Goal: Use online tool/utility: Use online tool/utility

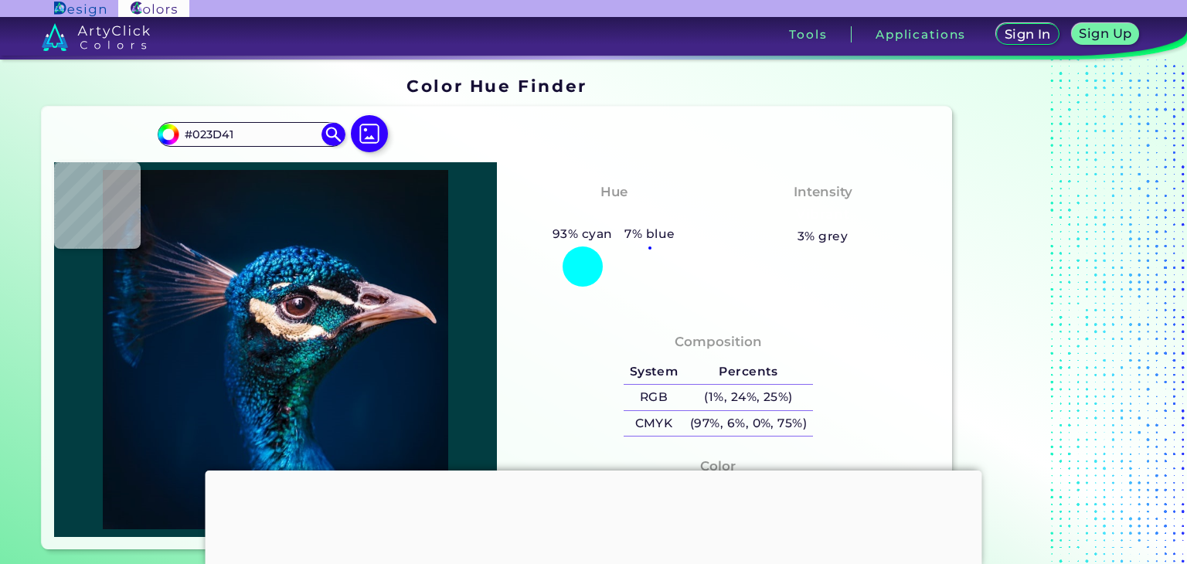
type input "#062625"
type input "#002144"
type input "#002041"
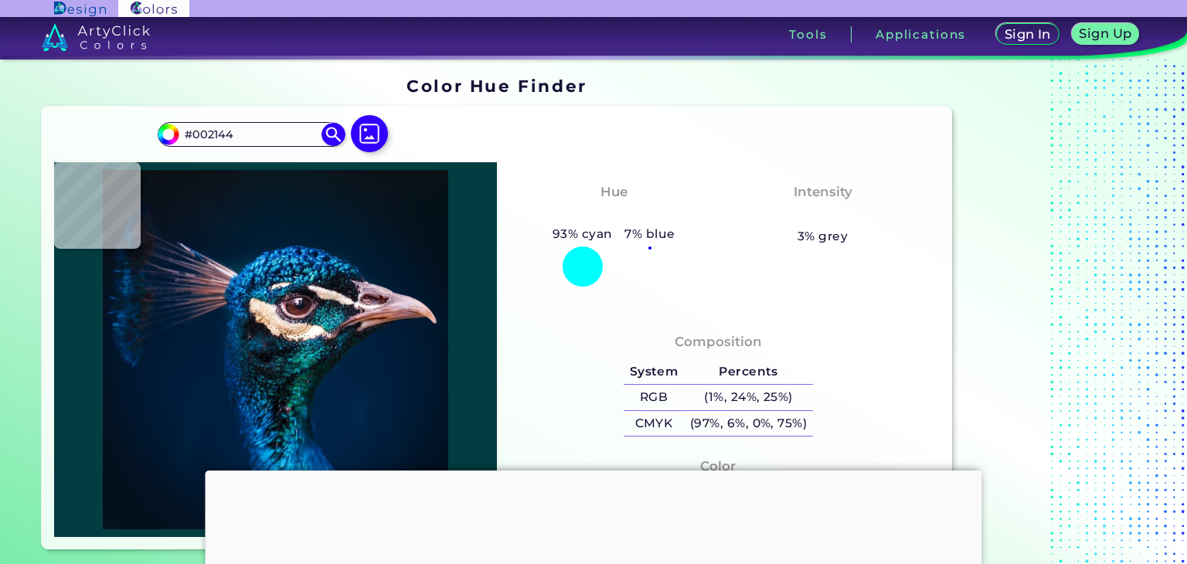
type input "#002041"
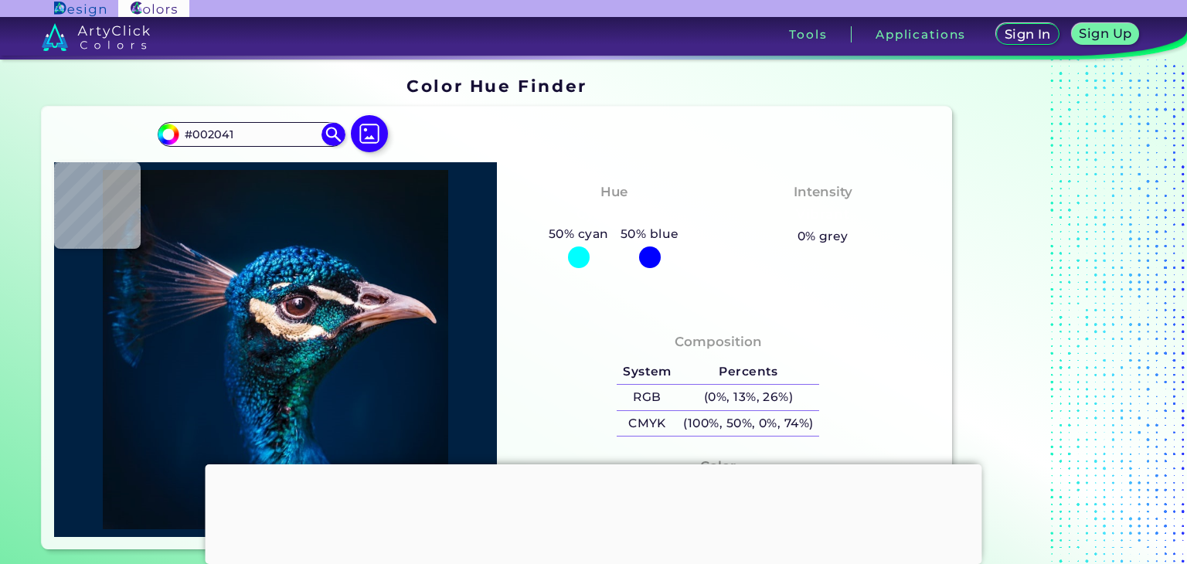
type input "#002142"
type input "#002140"
type input "#001f3e"
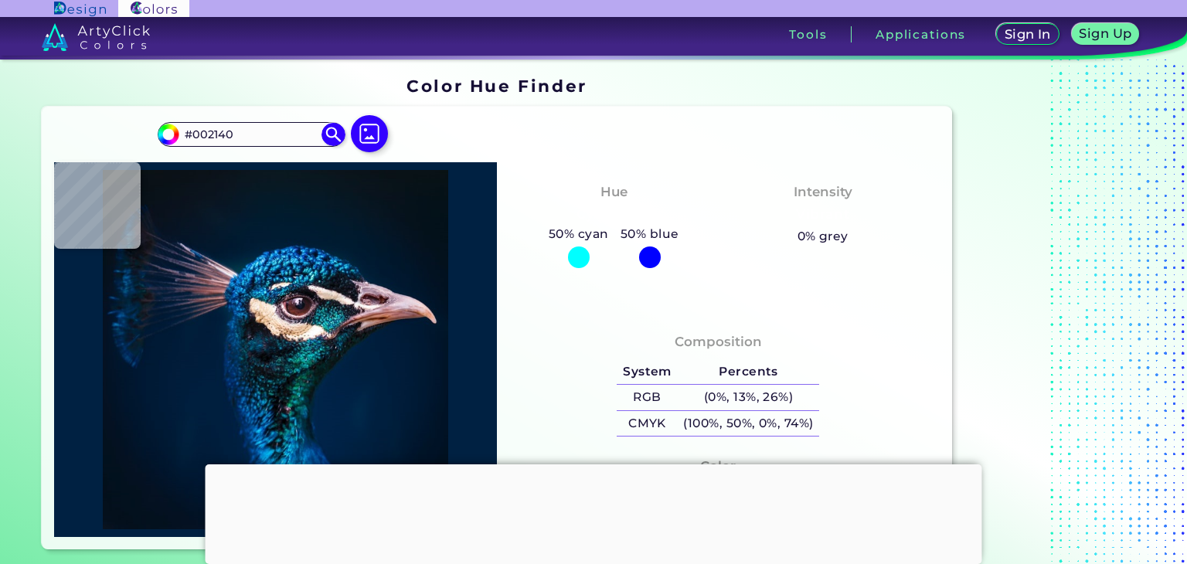
type input "#001F3E"
type input "#001d3d"
type input "#001D3D"
type input "#001c3a"
type input "#001C3A"
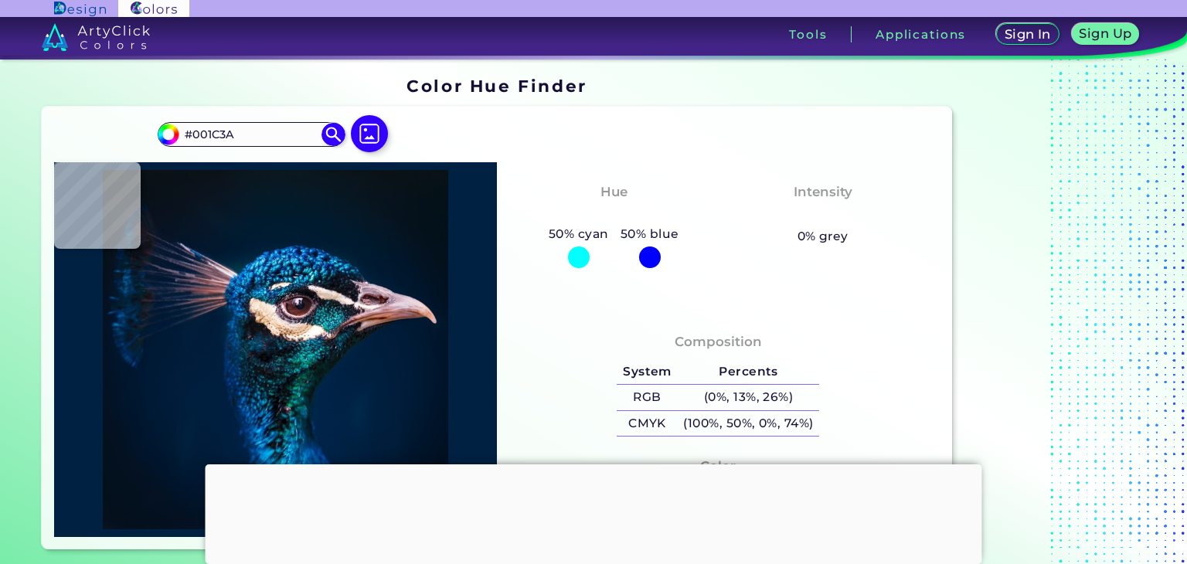
type input "#011c39"
type input "#011C39"
type input "#001b36"
type input "#001B36"
type input "#001a35"
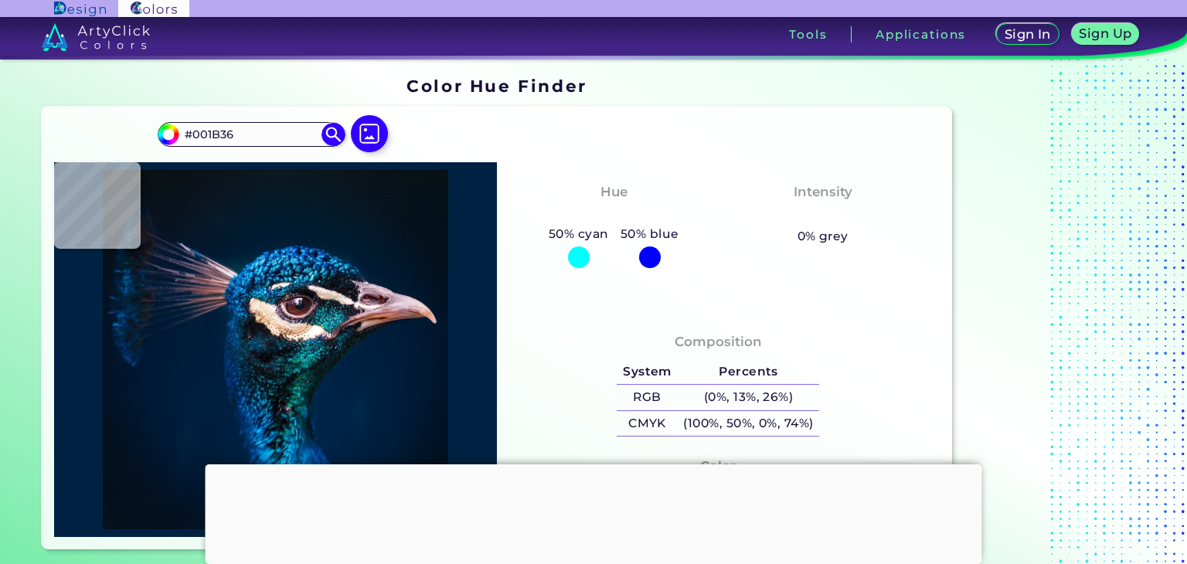
type input "#001A35"
type input "#001a33"
type input "#001A33"
type input "#001932"
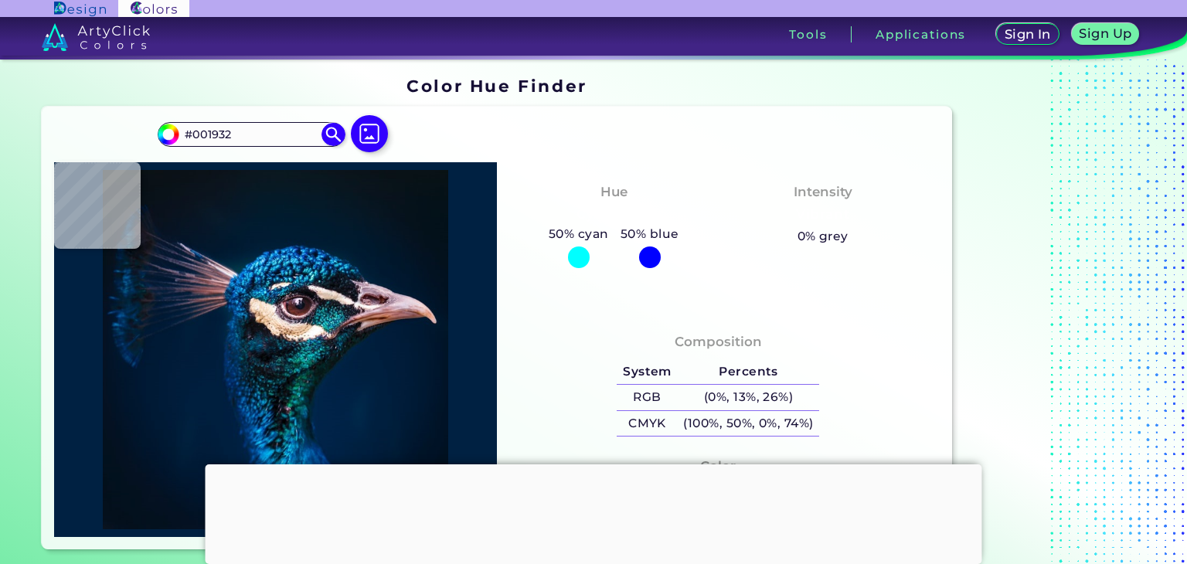
type input "#00172f"
type input "#00172F"
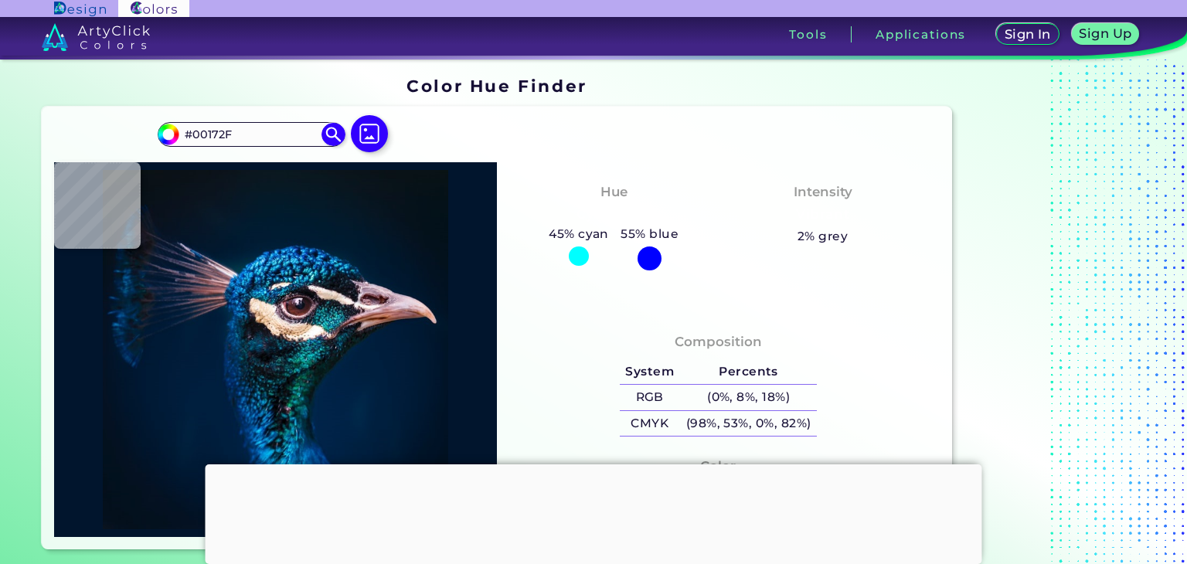
type input "#01152d"
type input "#01152D"
type input "#00142c"
type input "#00142C"
type input "#001429"
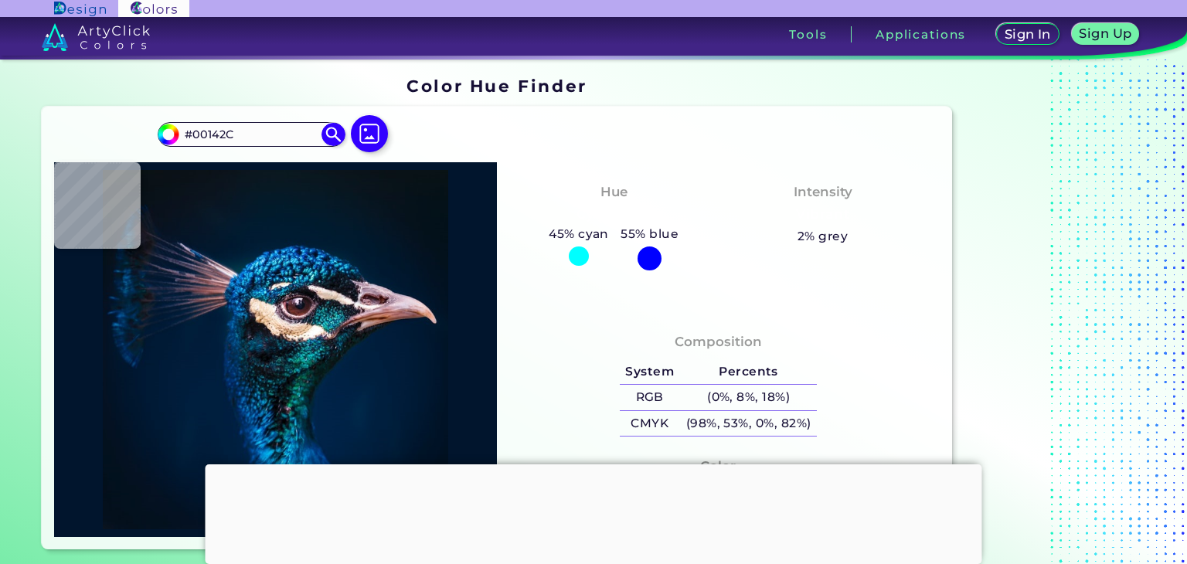
type input "#001429"
type input "#011327"
type input "#000000"
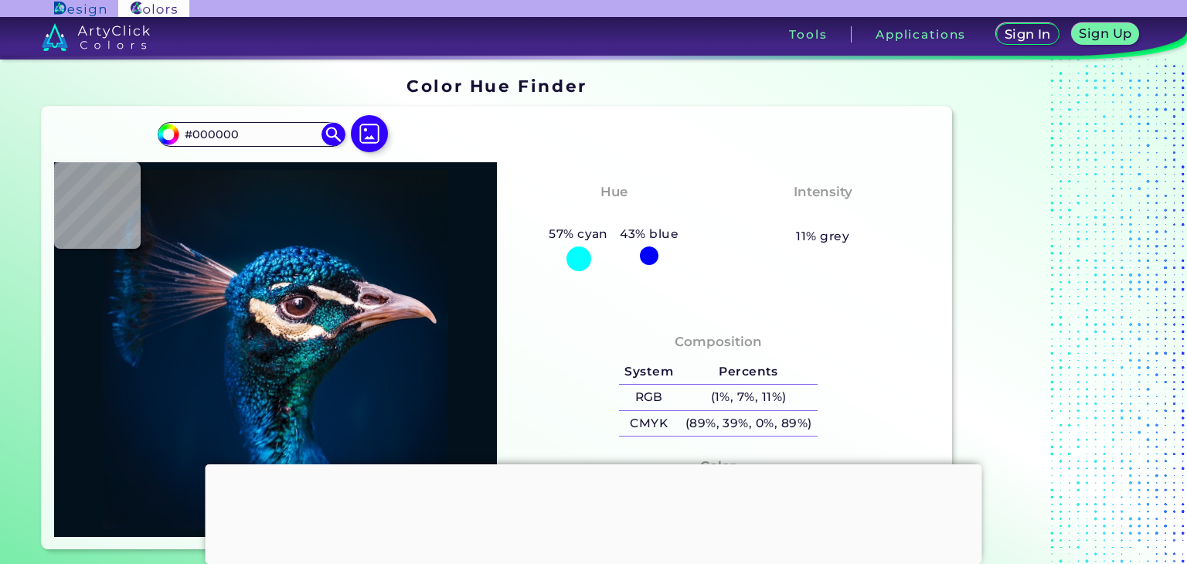
type input "#03111c"
type input "#03111C"
type input "#03111b"
type input "#03111B"
type input "#03111a"
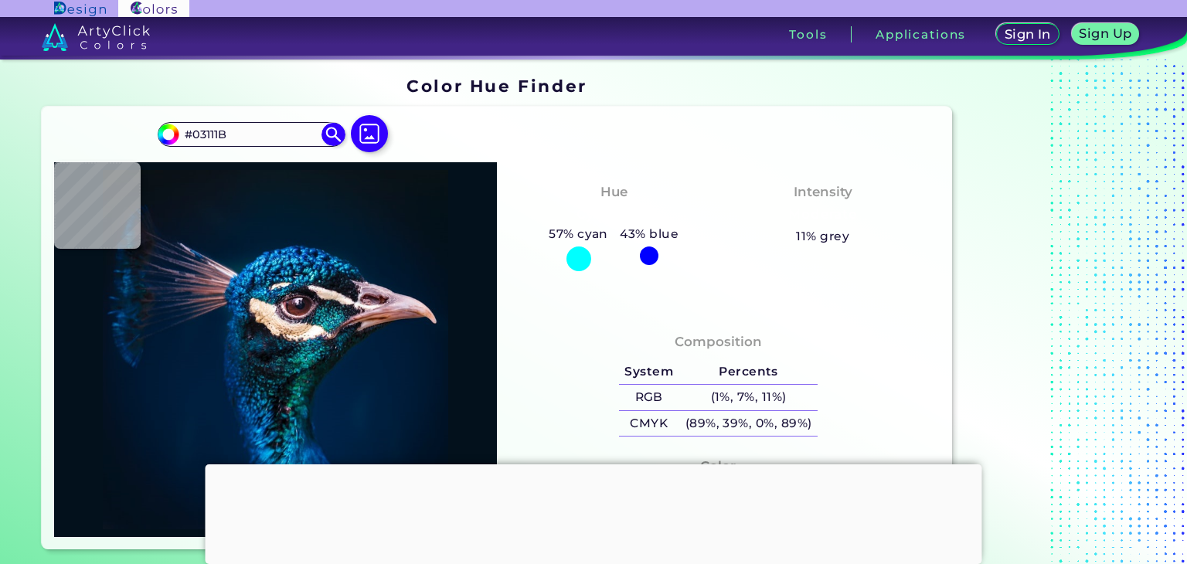
type input "#03111A"
type input "#04111a"
type input "#04111A"
type input "#05121b"
type input "#05121B"
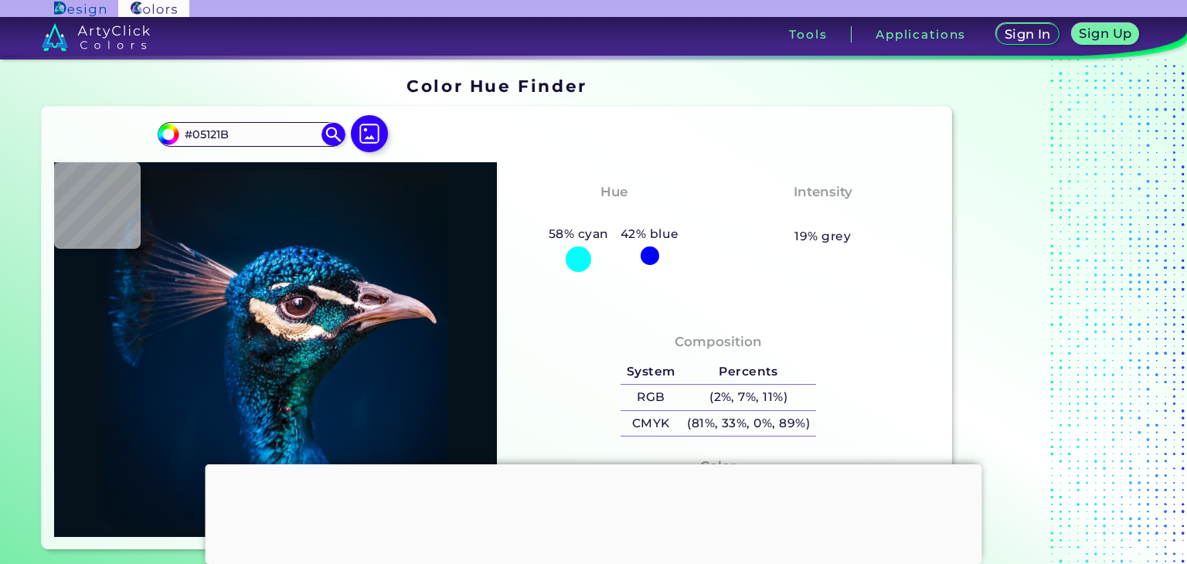
type input "#06131c"
type input "#06131C"
type input "#05131e"
type input "#05131E"
type input "#07131f"
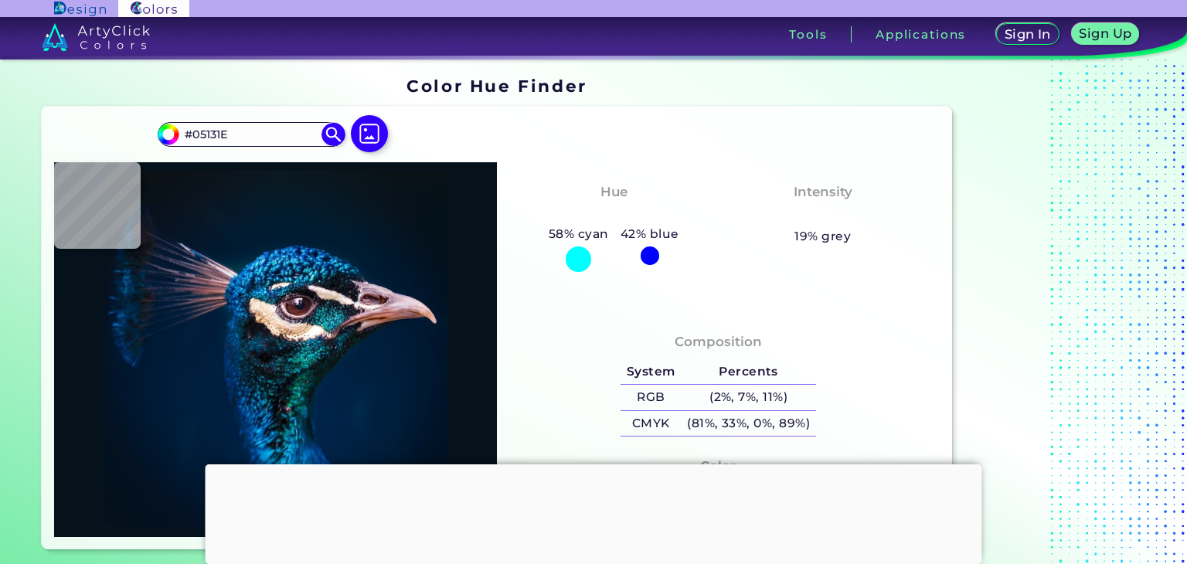
type input "#07131F"
type input "#06131f"
type input "#06131F"
type input "#051522"
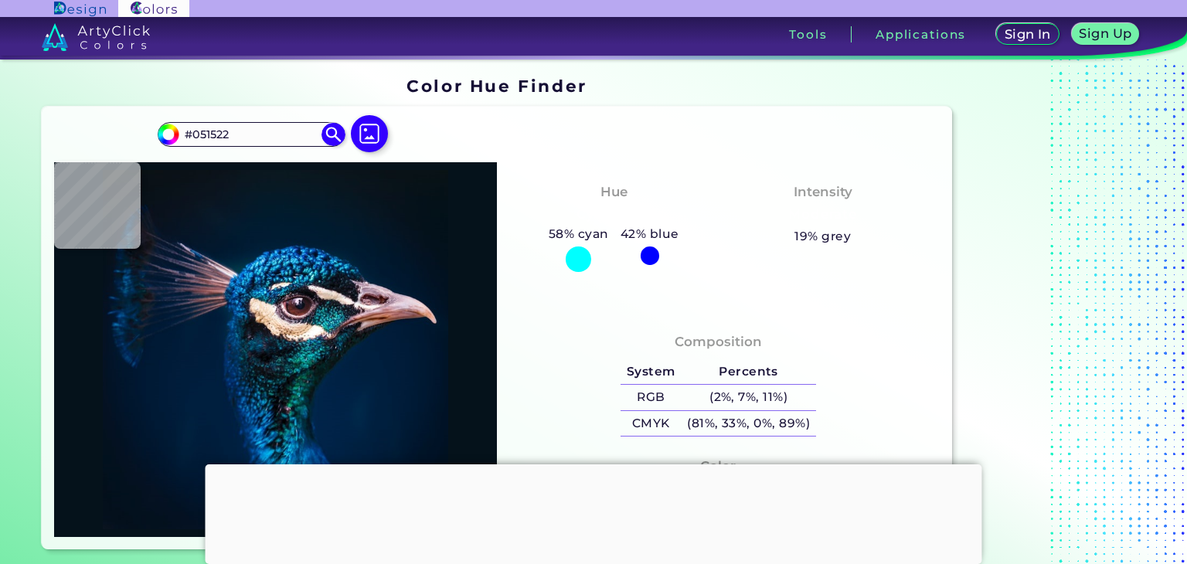
type input "#061625"
type input "#051725"
type input "#031728"
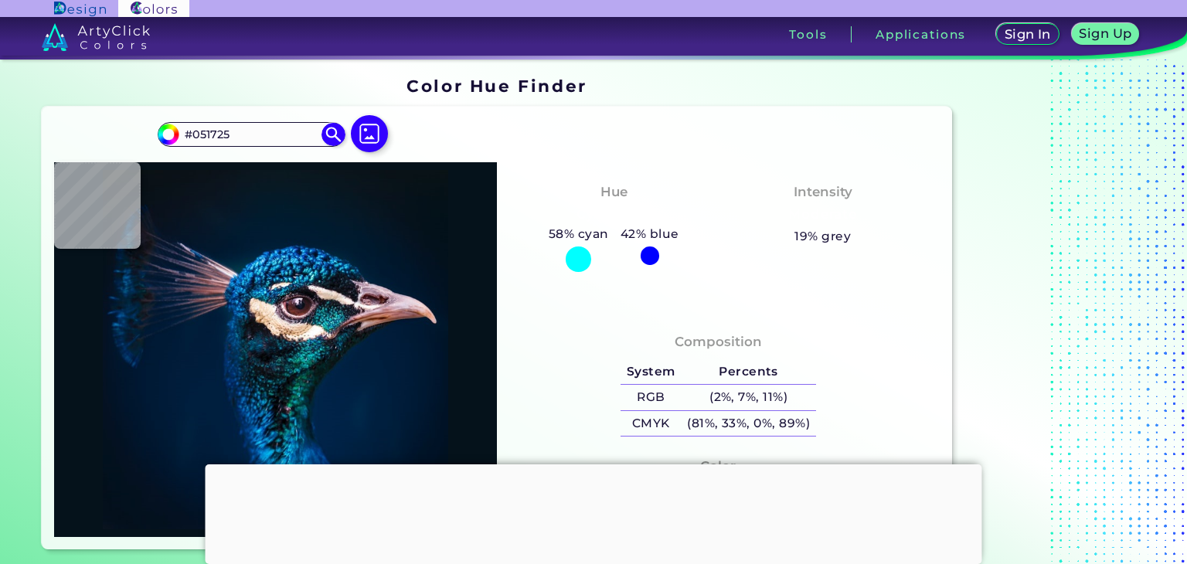
type input "#031728"
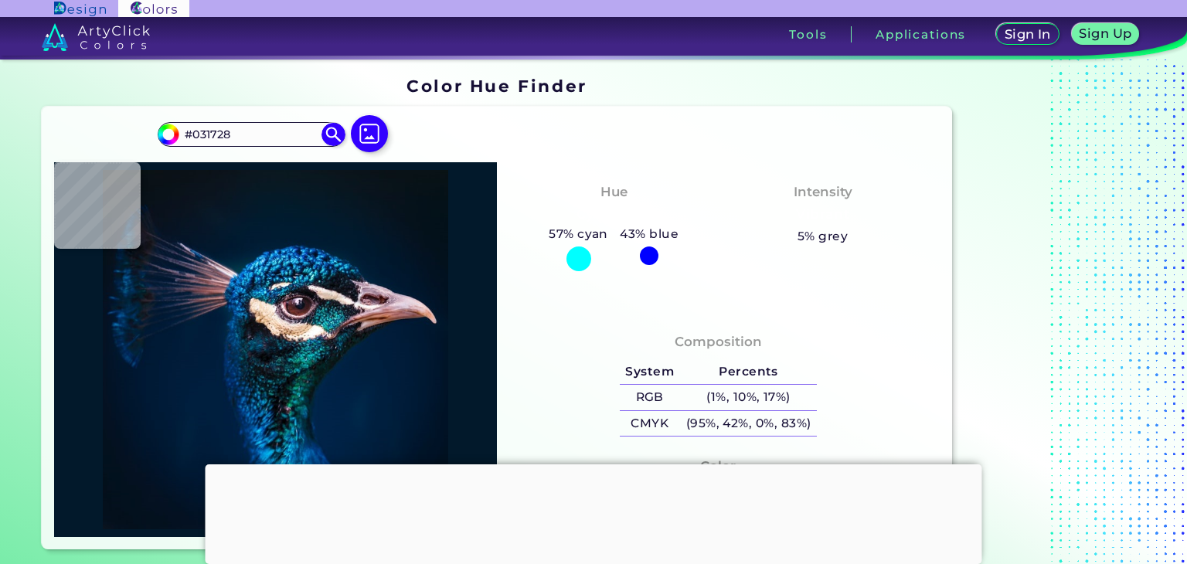
type input "#02192b"
type input "#02192B"
type input "#00192d"
type input "#00192D"
type input "#011a2e"
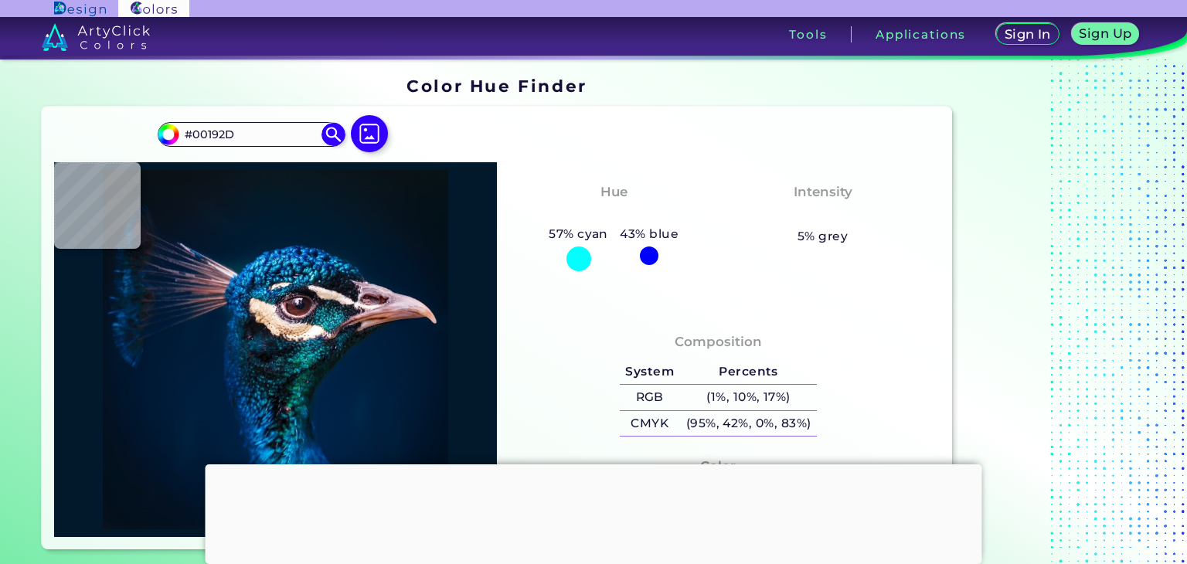
type input "#011A2E"
type input "#001b30"
type input "#001B30"
type input "#001d35"
type input "#001D35"
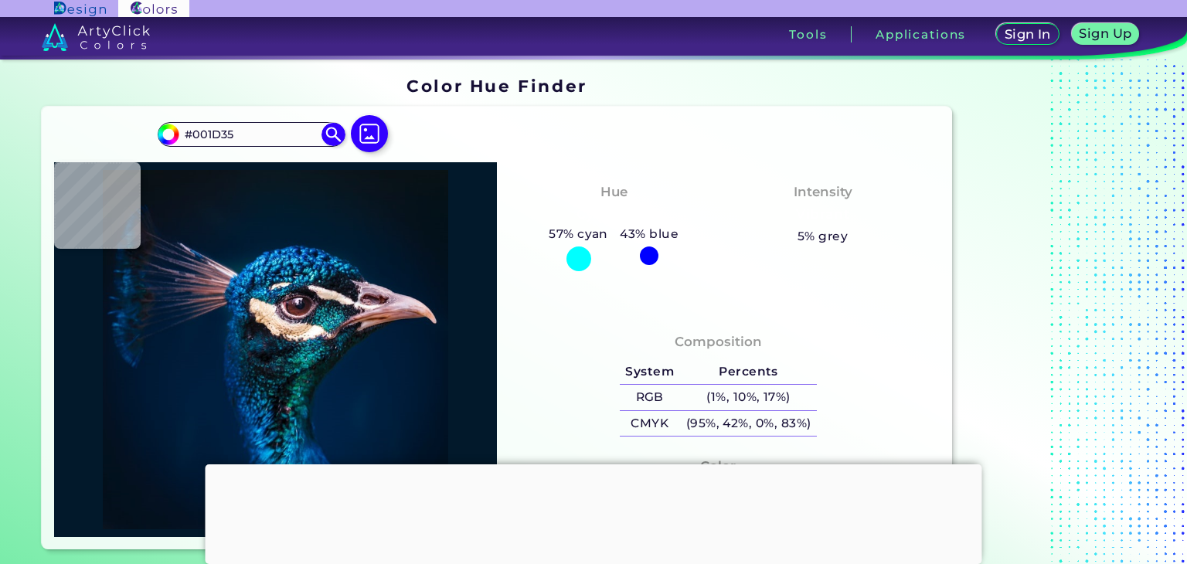
type input "#002240"
type input "#1e92d0"
type input "#1E92D0"
type input "#0b1f37"
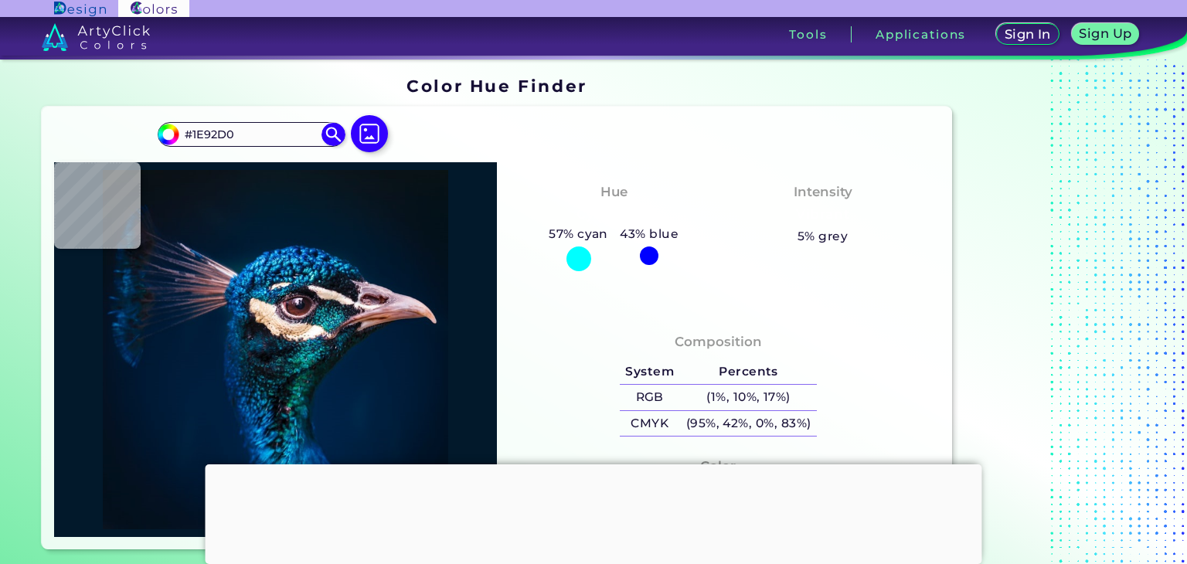
type input "#0B1F37"
type input "#0d151d"
type input "#0D151D"
type input "#f0e1d7"
type input "#F0E1D7"
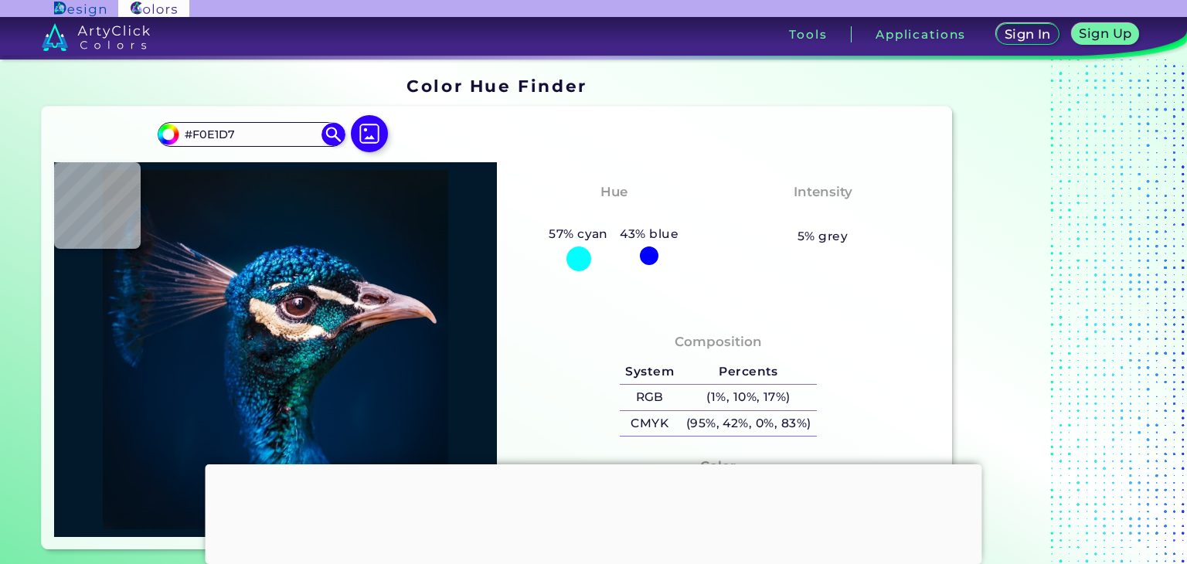
type input "#0f212a"
type input "#0F212A"
type input "#238b93"
type input "#238B93"
type input "#a9978a"
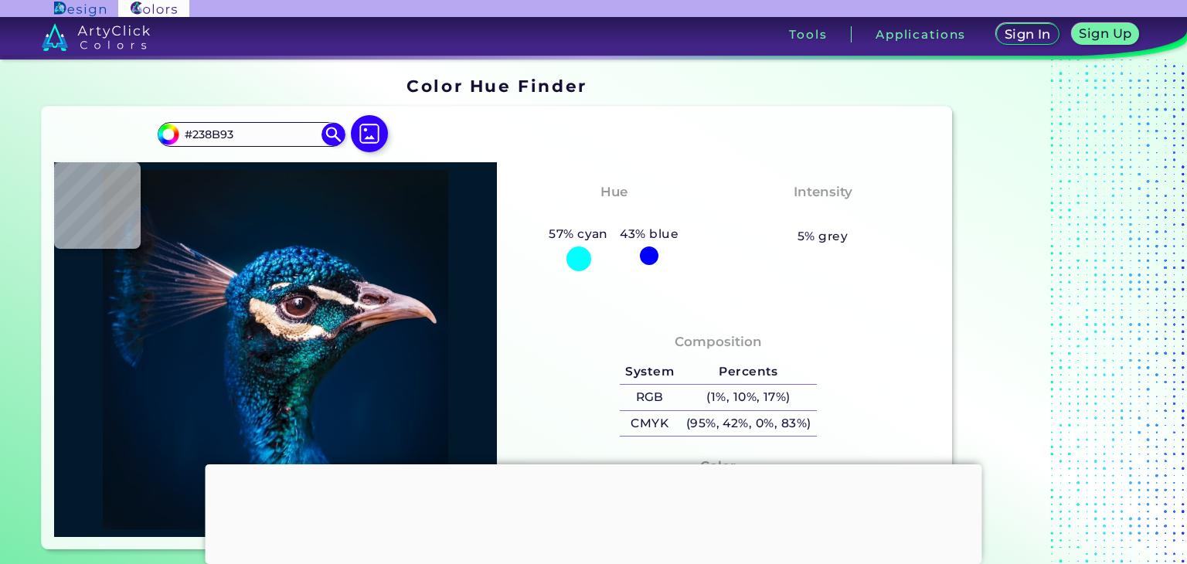
type input "#A9978A"
type input "#fceee5"
type input "#FCEEE5"
type input "#07565b"
type input "#07565B"
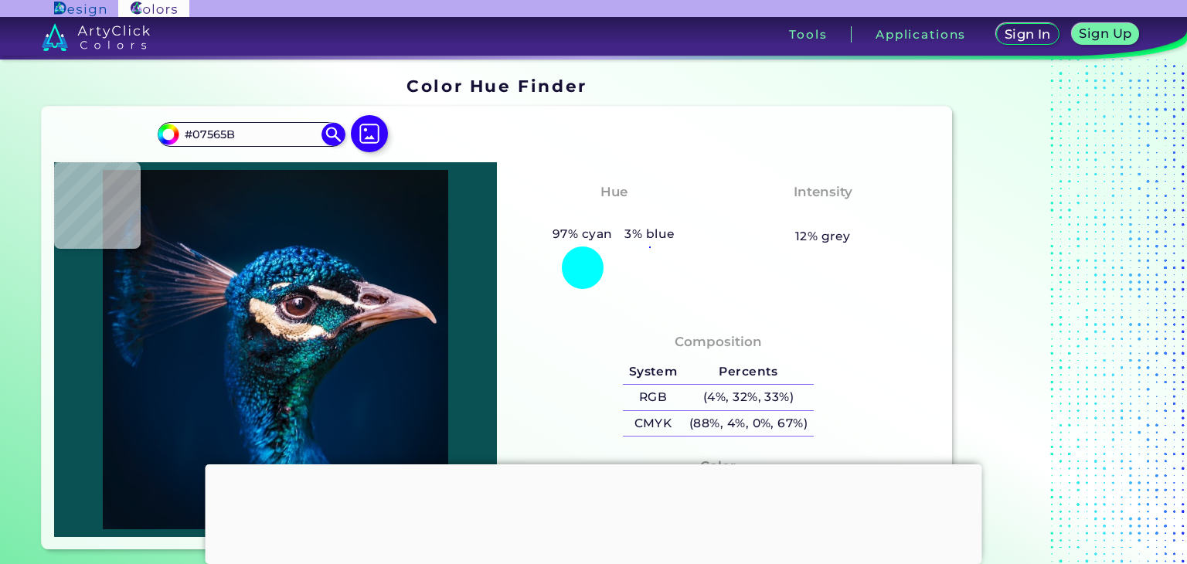
type input "#0a5154"
type input "#0A5154"
type input "#0d3f46"
type input "#0D3F46"
type input "#041c29"
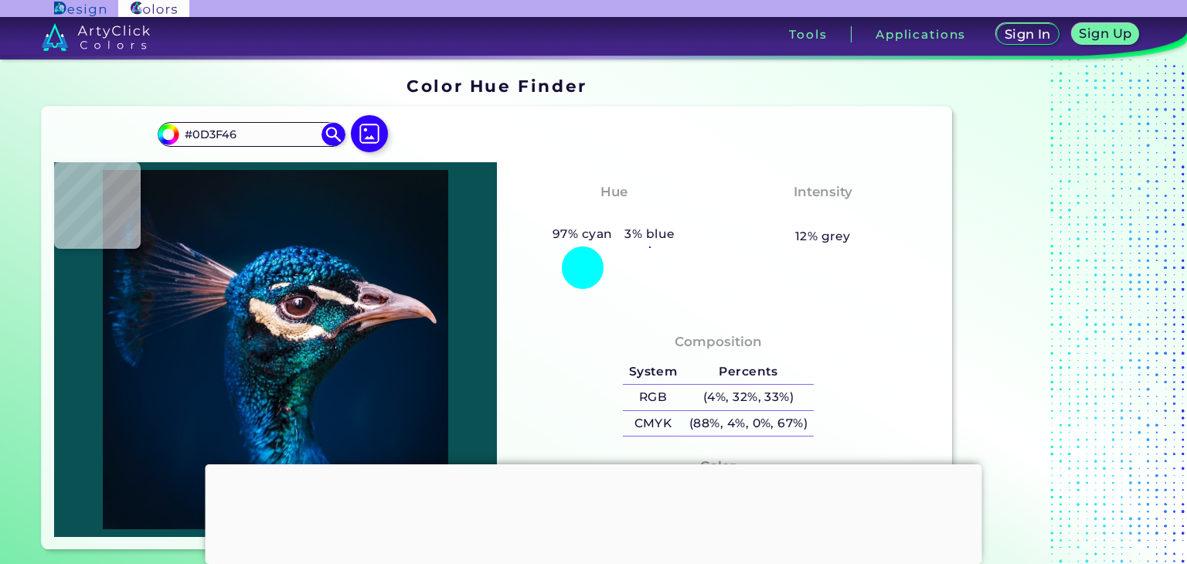
type input "#041C29"
type input "#20676e"
type input "#20676E"
type input "#117fa0"
type input "#117FA0"
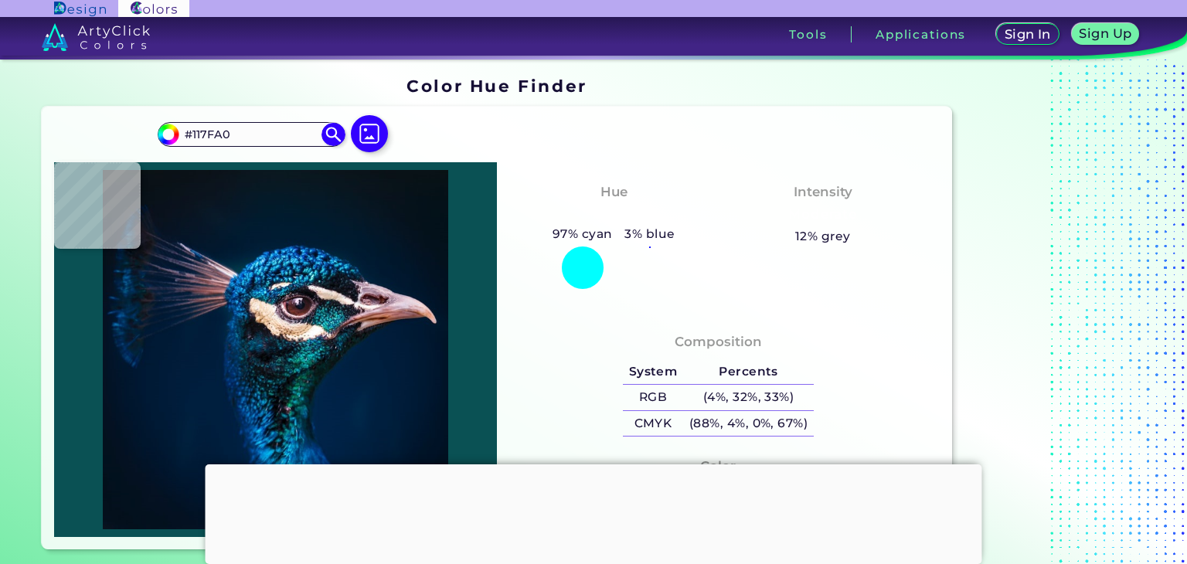
type input "#06647e"
type input "#06647E"
type input "#035793"
type input "#013979"
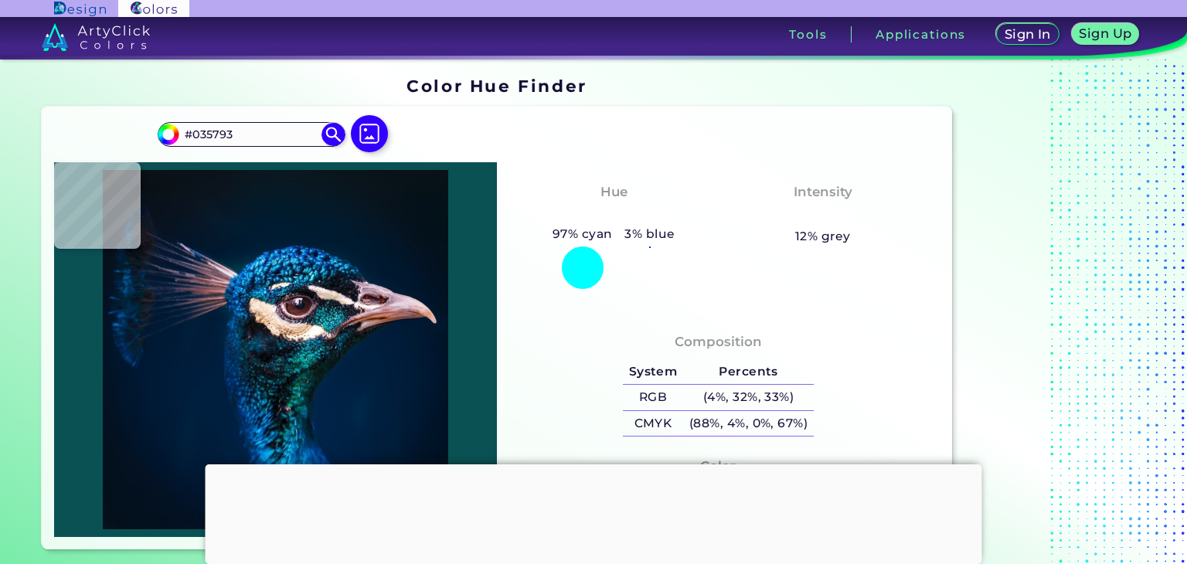
type input "#013979"
type input "#00244d"
type input "#00244D"
type input "#021c31"
type input "#021C31"
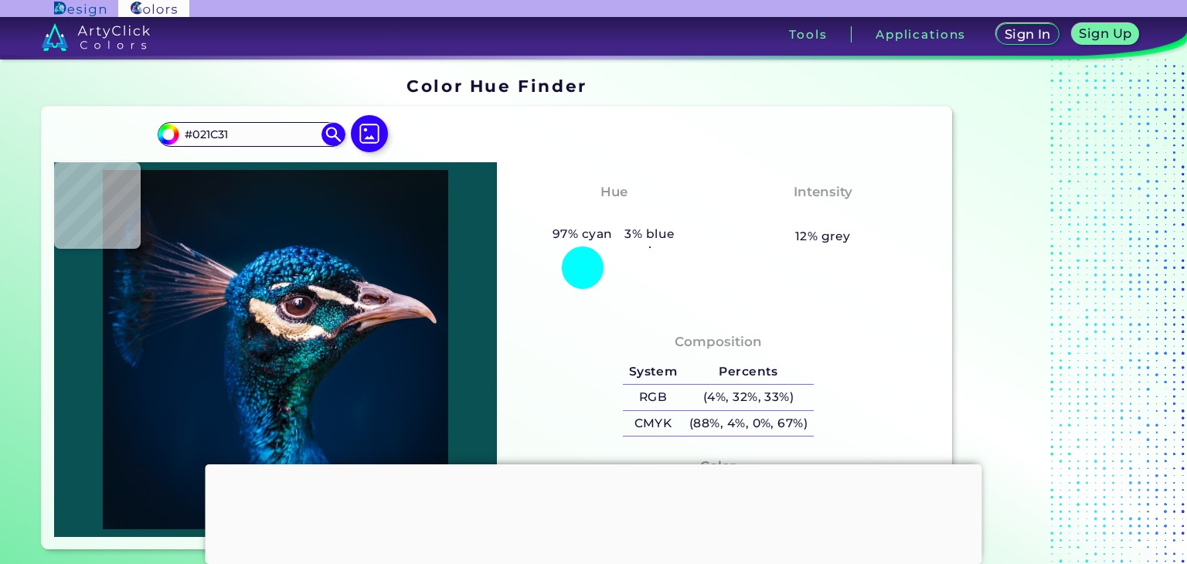
type input "#022a55"
type input "#022A55"
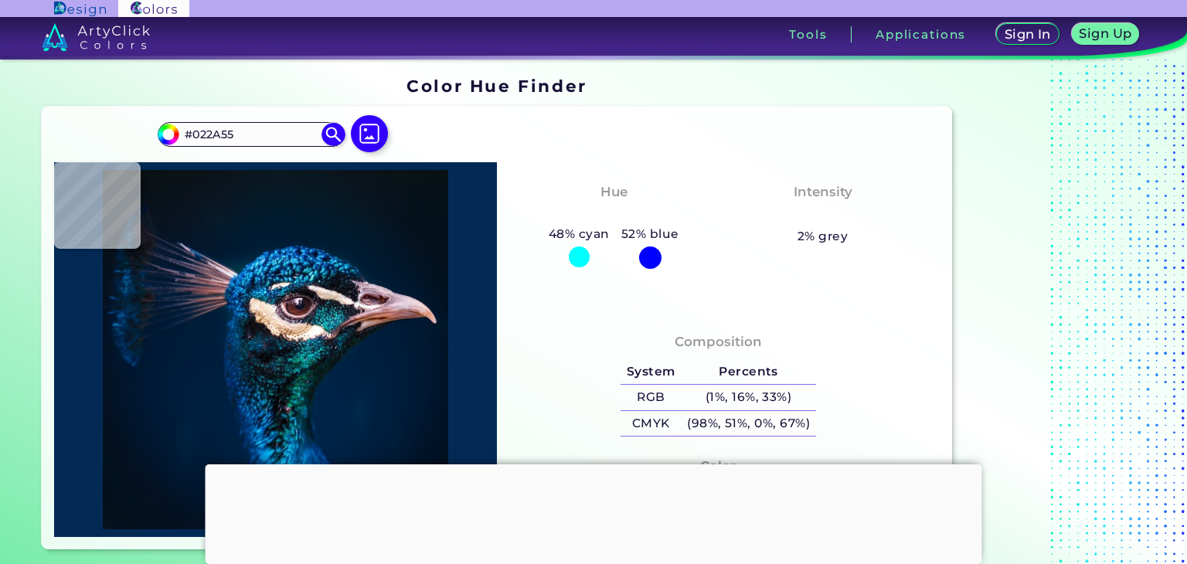
type input "#001f3e"
type input "#001F3E"
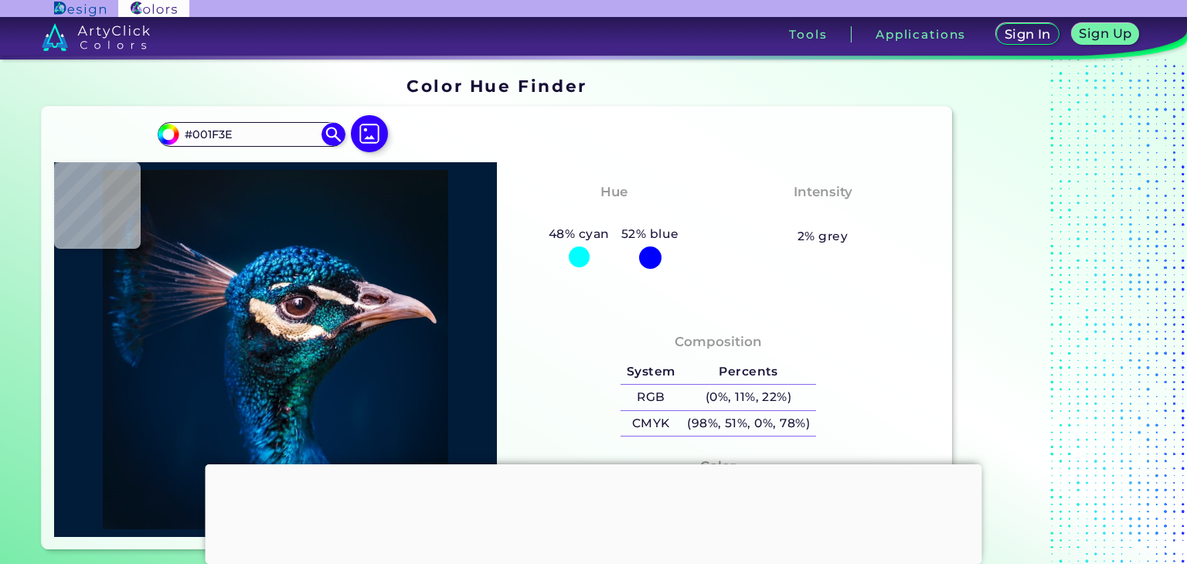
type input "#011c39"
type input "#011C39"
type input "#002d59"
type input "#002D59"
type input "#061220"
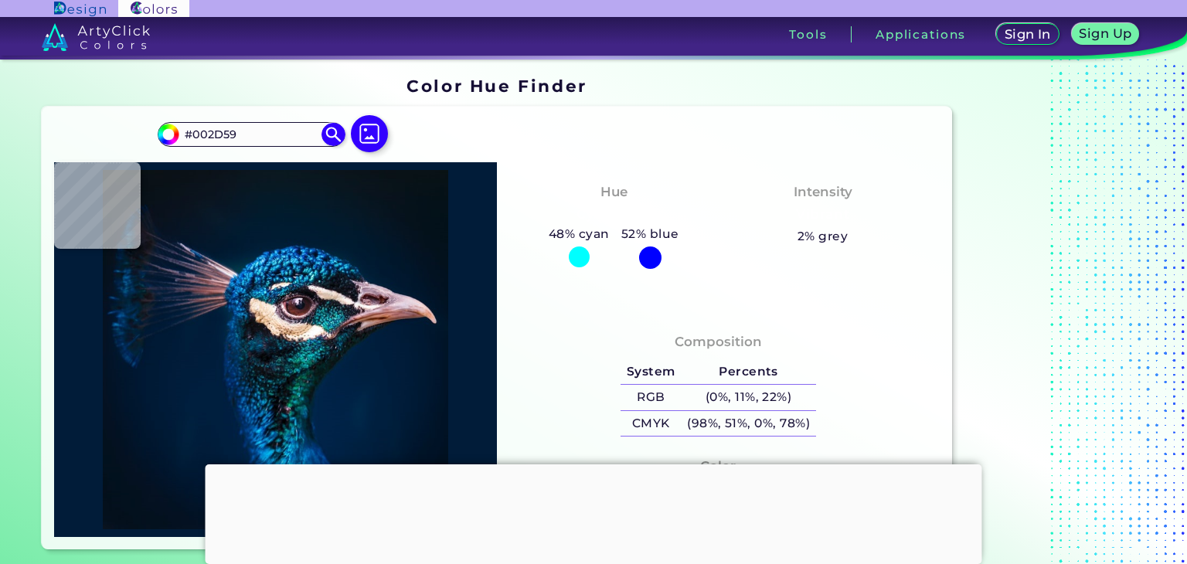
type input "#061220"
type input "#000000"
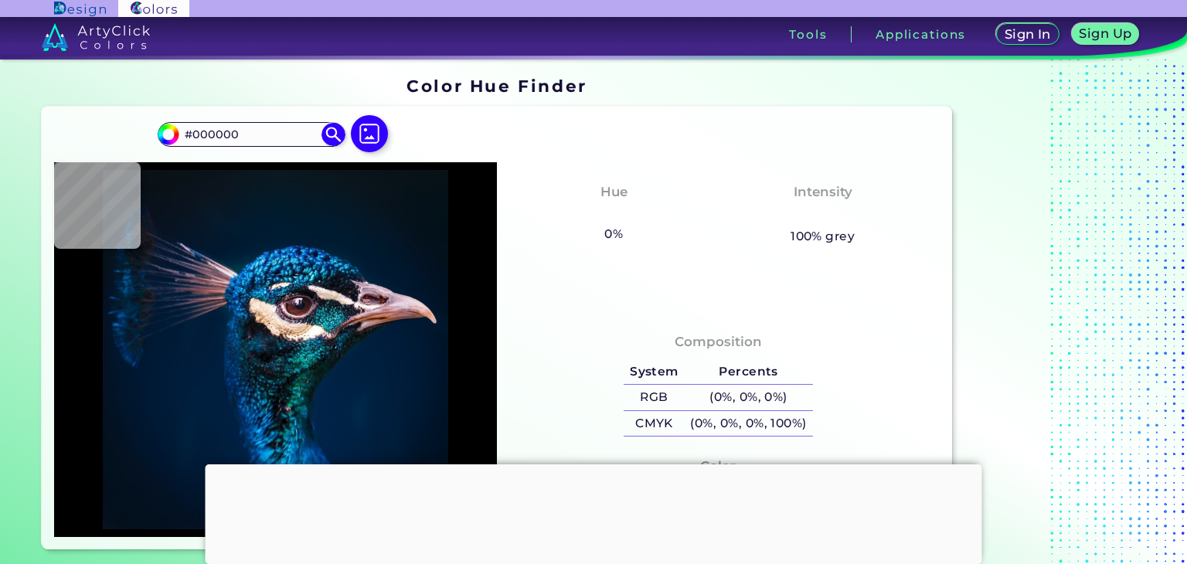
type input "#0b151f"
type input "#0B151F"
type input "#08203a"
type input "#08203A"
type input "#001933"
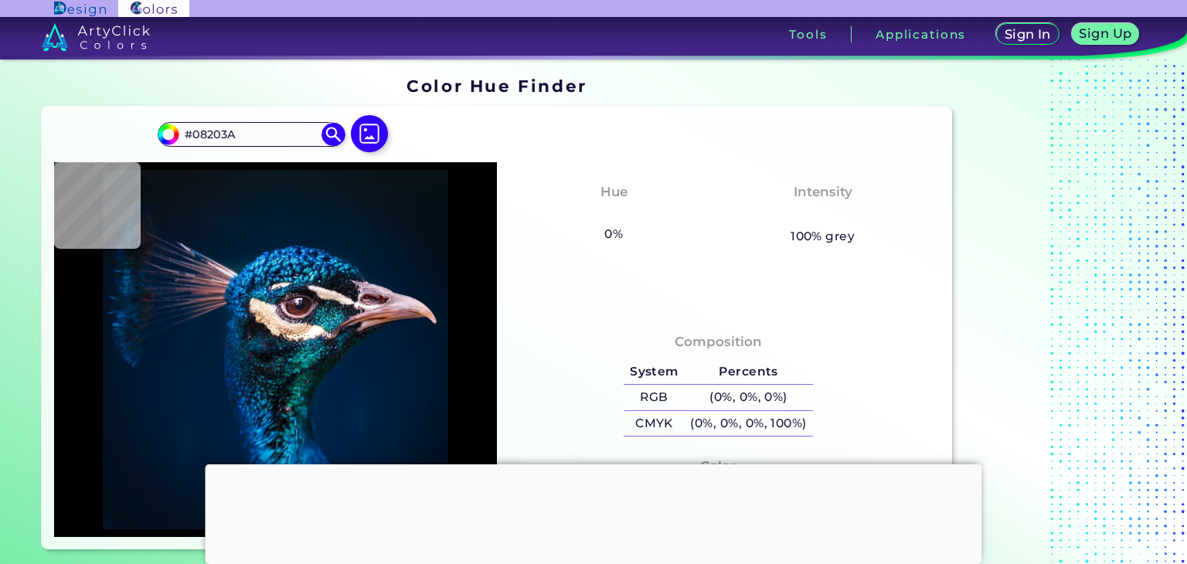
type input "#001933"
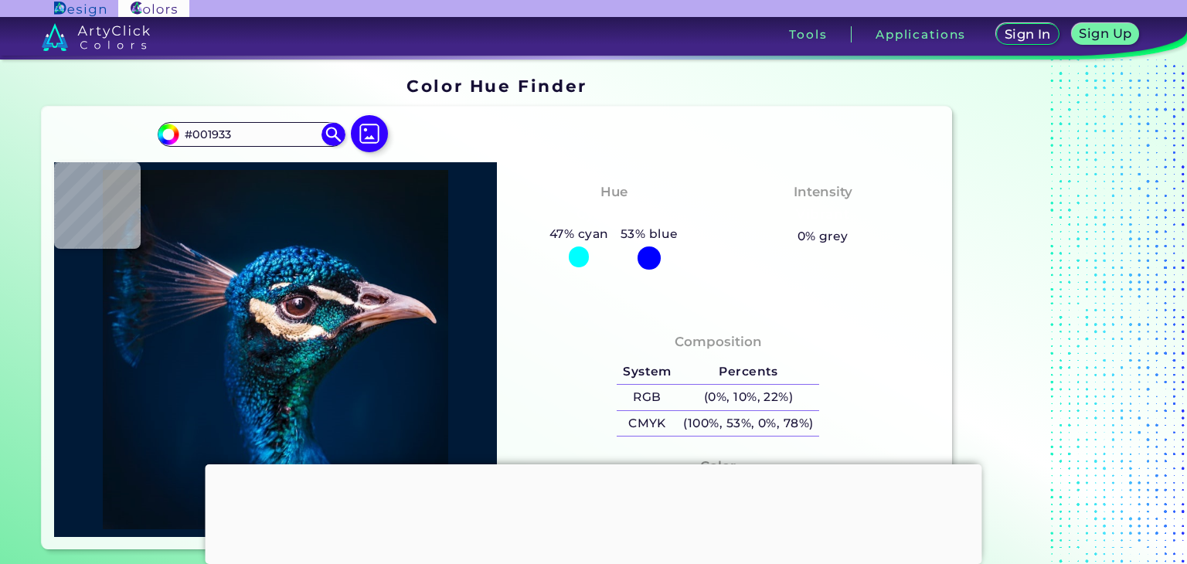
type input "#001a37"
type input "#001A37"
type input "#051a32"
type input "#051A32"
type input "#091b38"
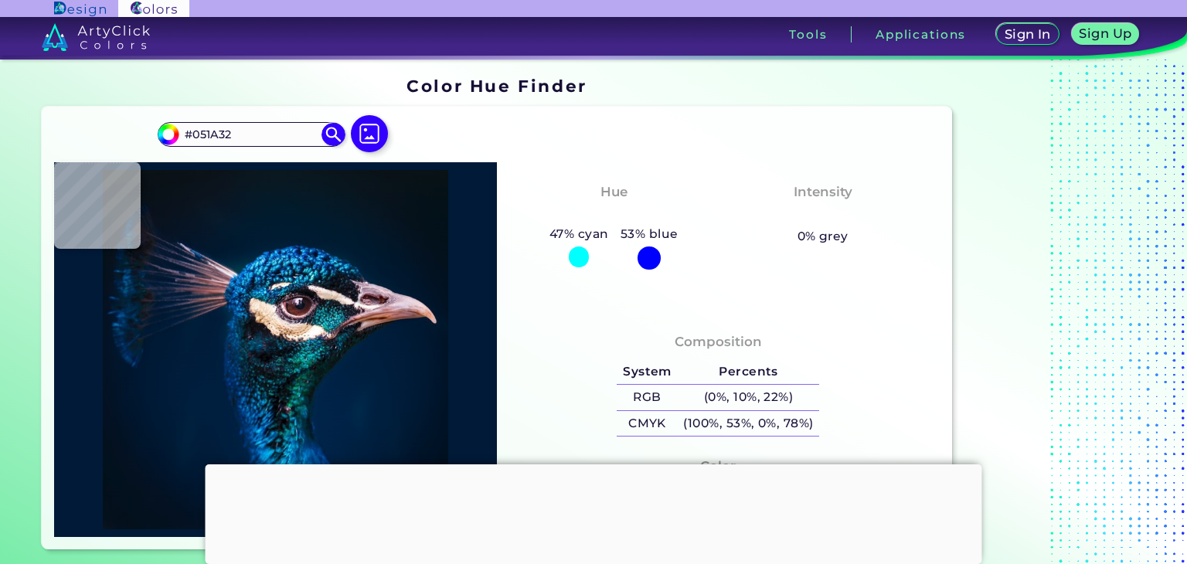
type input "#091B38"
type input "#544b64"
type input "#544B64"
type input "#2c2f4b"
type input "#2C2F4B"
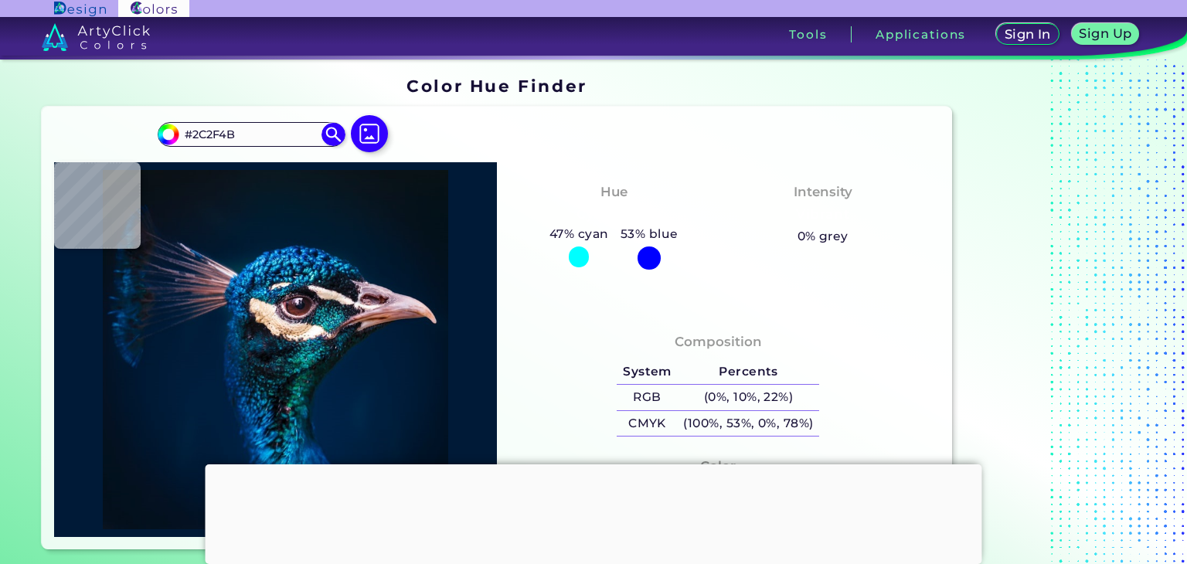
type input "#091d36"
type input "#091D36"
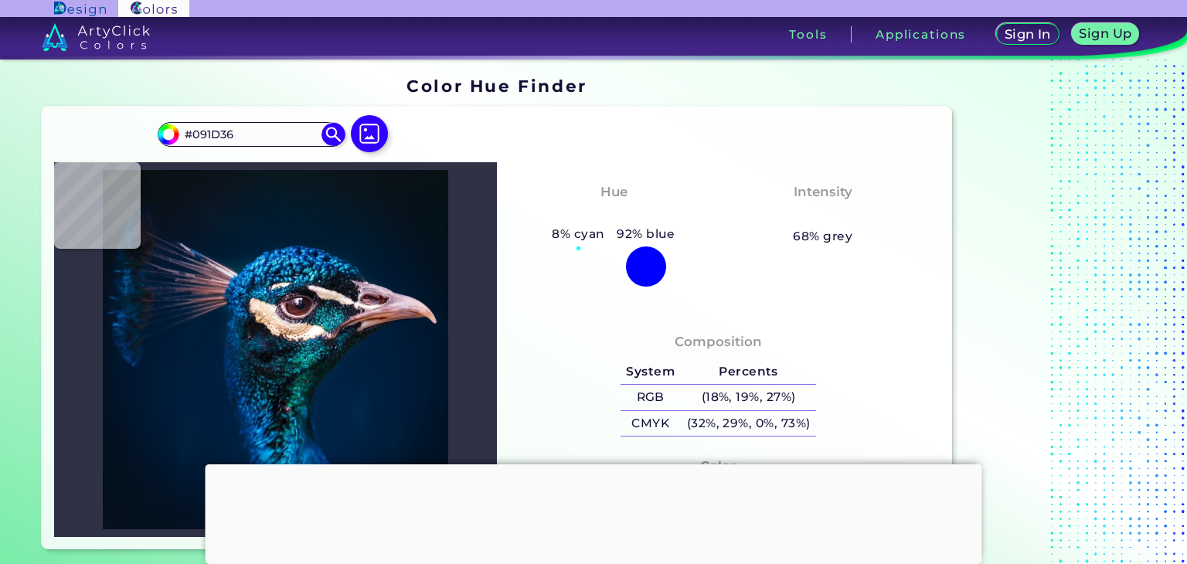
type input "#2f3145"
type input "#2F3145"
type input "#816071"
type input "#7e5f6e"
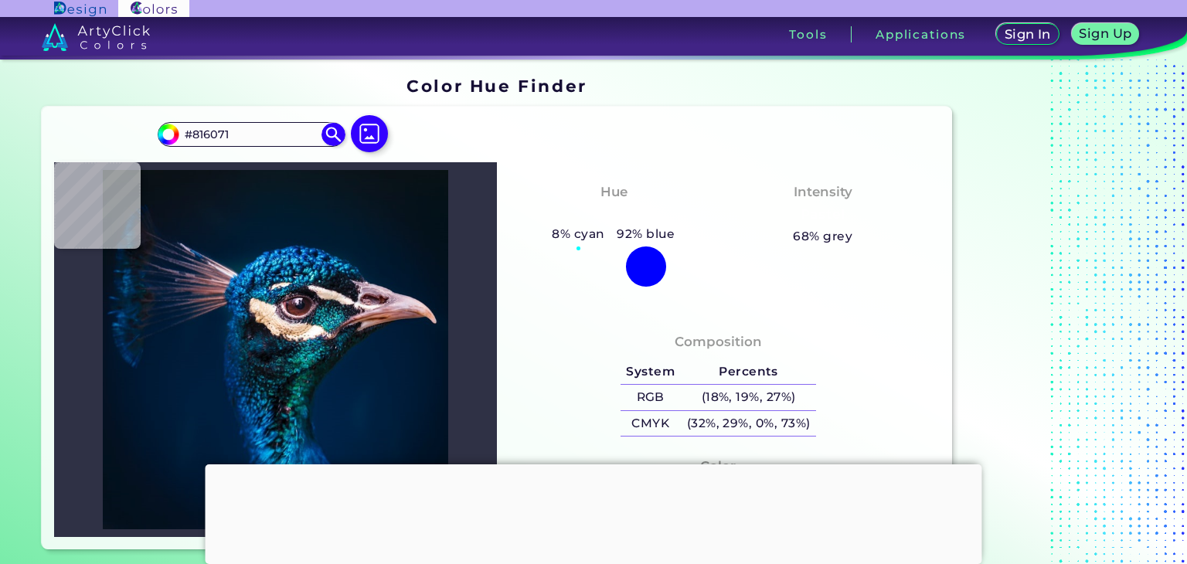
type input "#7E5F6E"
type input "#845d6a"
type input "#845D6A"
type input "#815d6b"
type input "#815D6B"
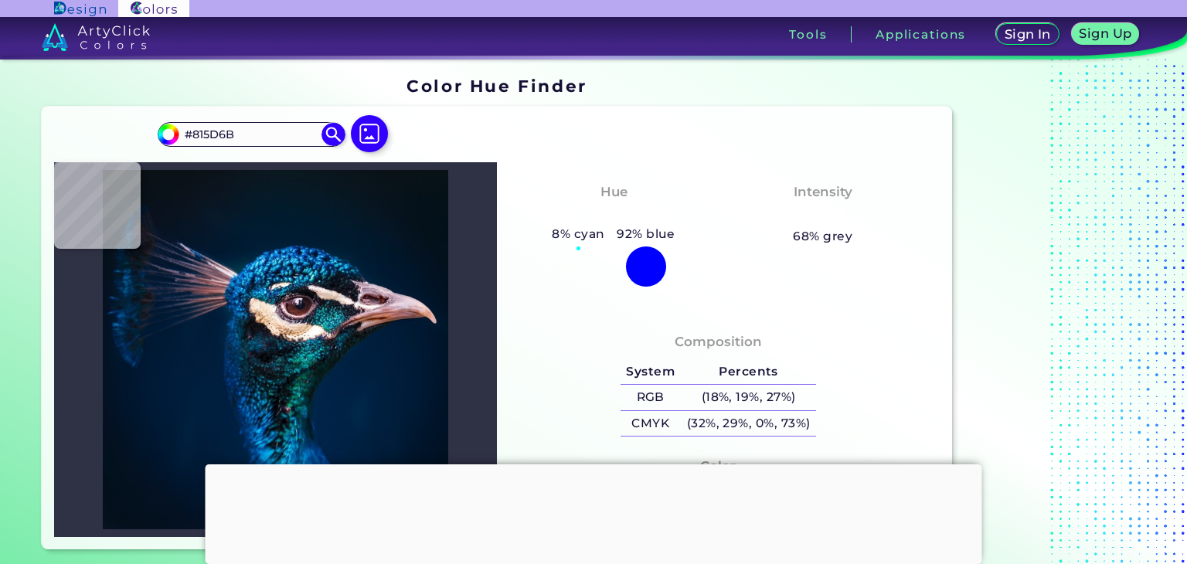
type input "#785262"
type input "#795161"
type input "#7d5360"
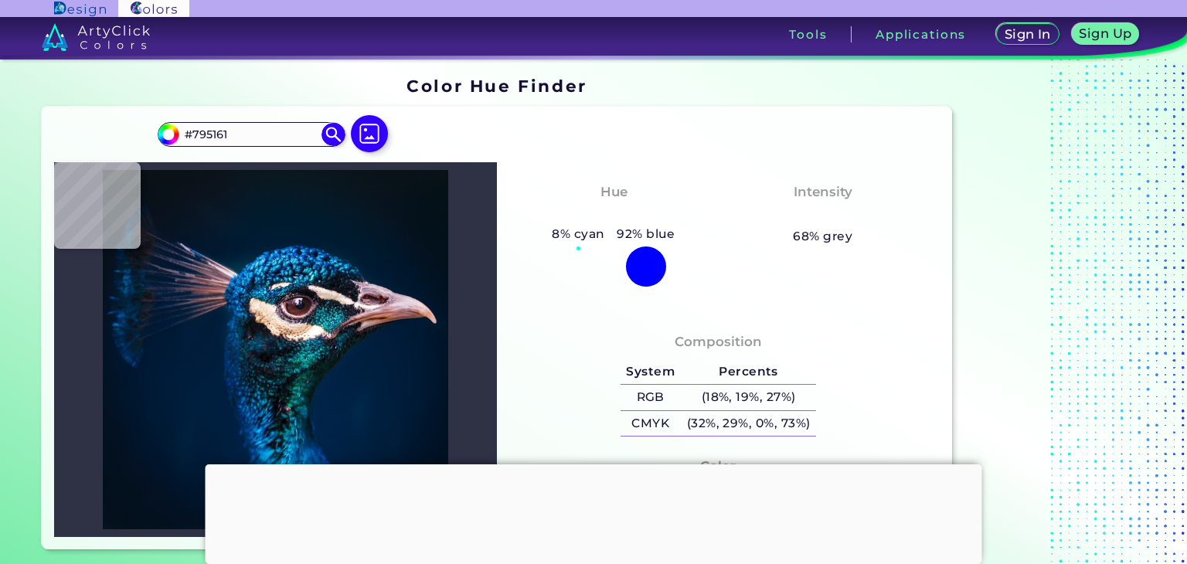
type input "#7D5360"
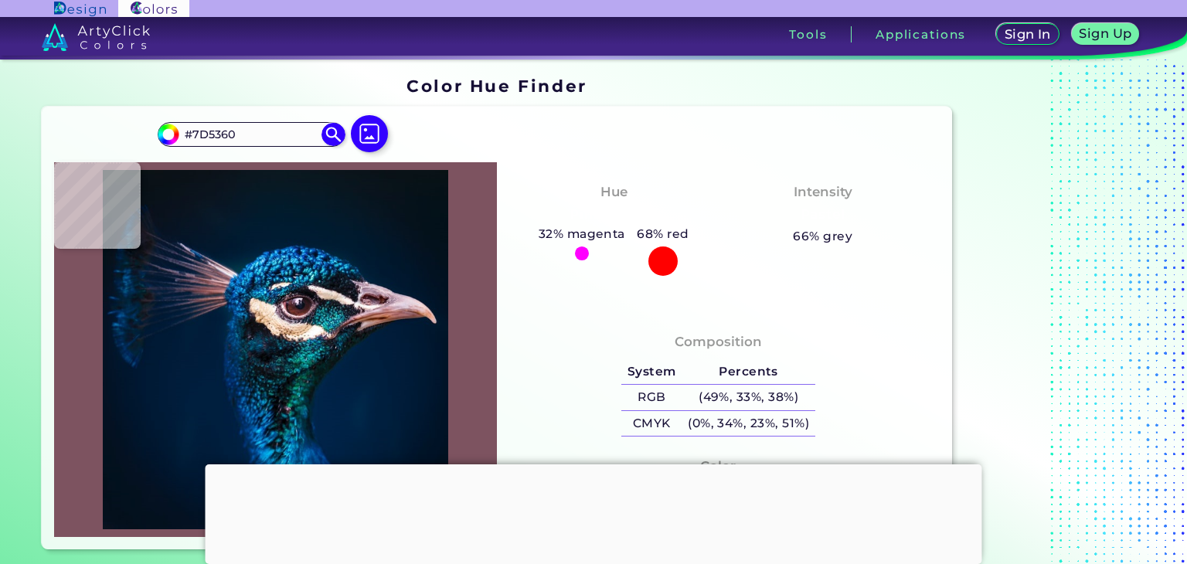
type input "#6e434c"
type input "#6E434C"
type input "#7c4f53"
type input "#7C4F53"
type input "#805050"
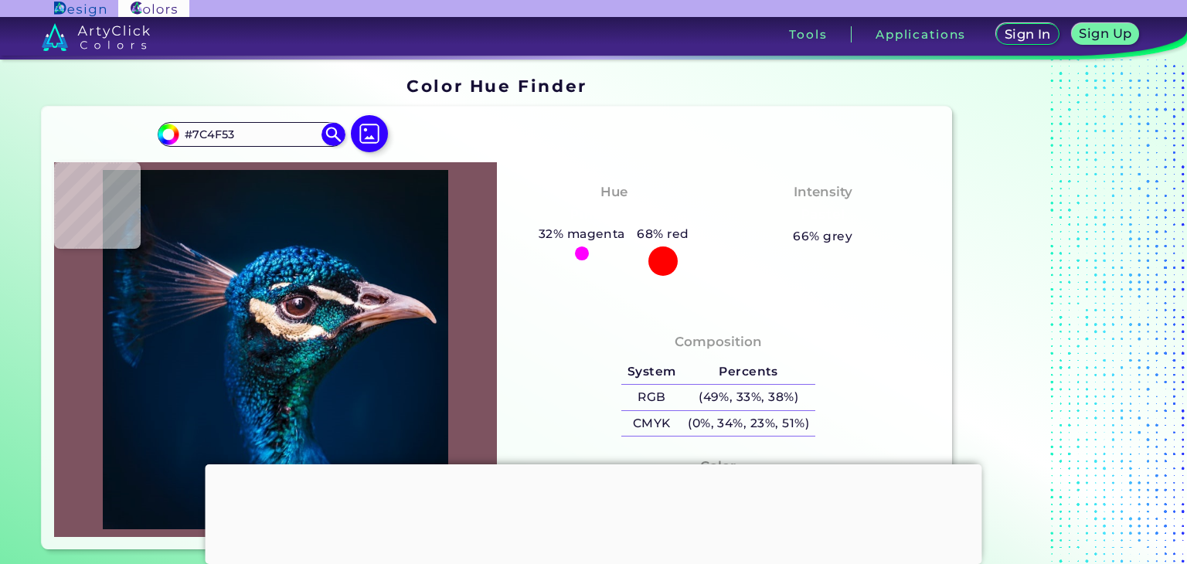
type input "#805050"
type input "#85565c"
type input "#85565C"
type input "#996872"
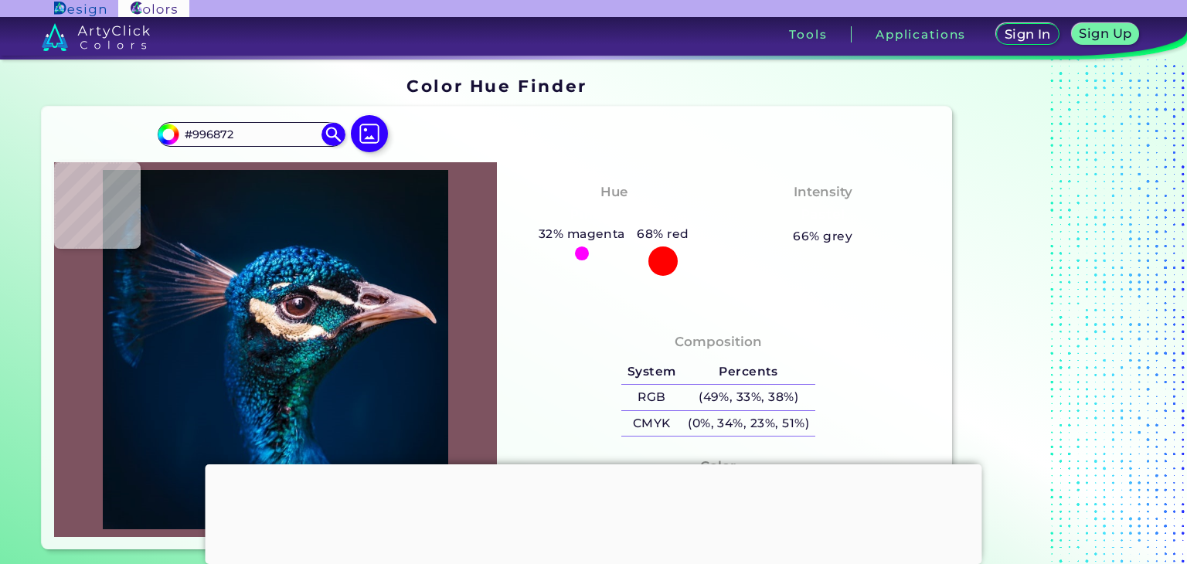
type input "#a6757f"
type input "#A6757F"
type input "#b68a90"
type input "#B68A90"
type input "#dfb5b9"
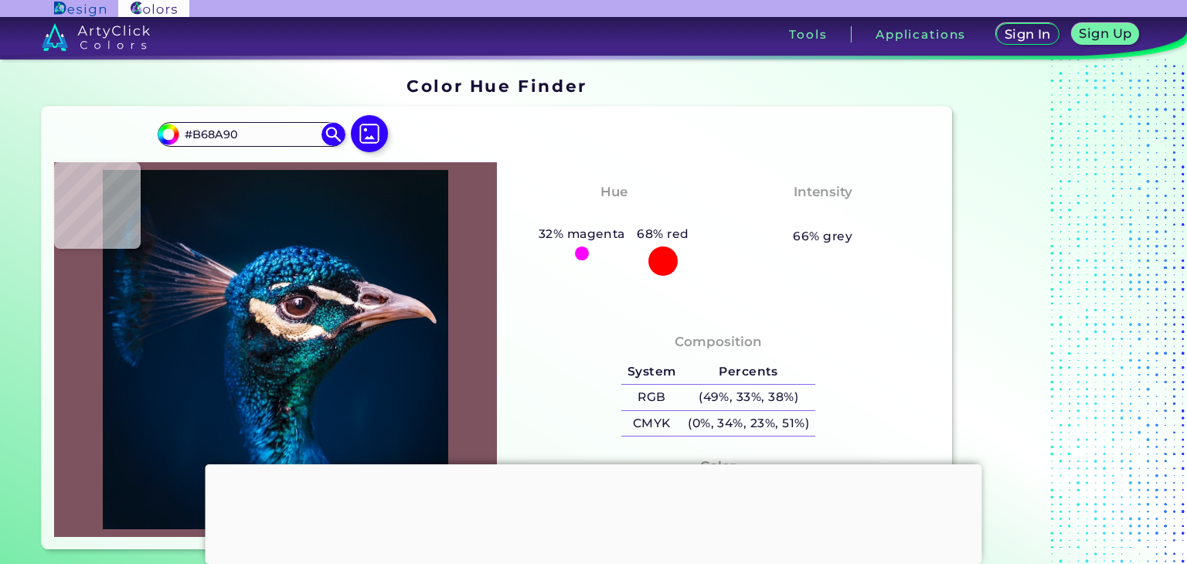
type input "#DFB5B9"
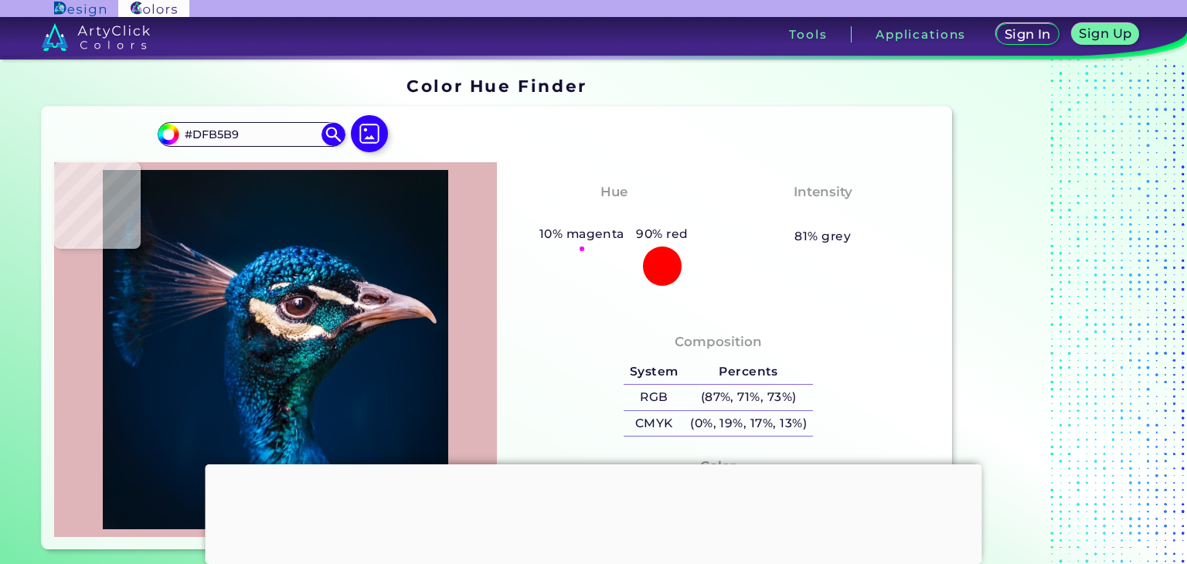
type input "#b59aa9"
type input "#B59AA9"
type input "#baa0ad"
type input "#BAA0AD"
type input "#af929f"
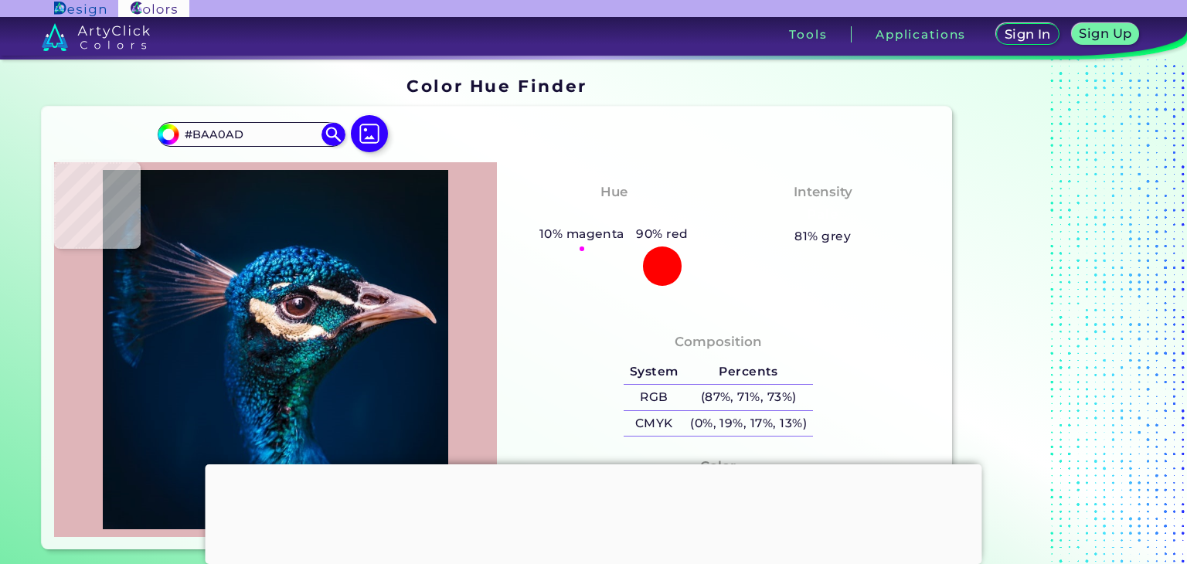
type input "#AF929F"
type input "#a2838f"
type input "#A2838F"
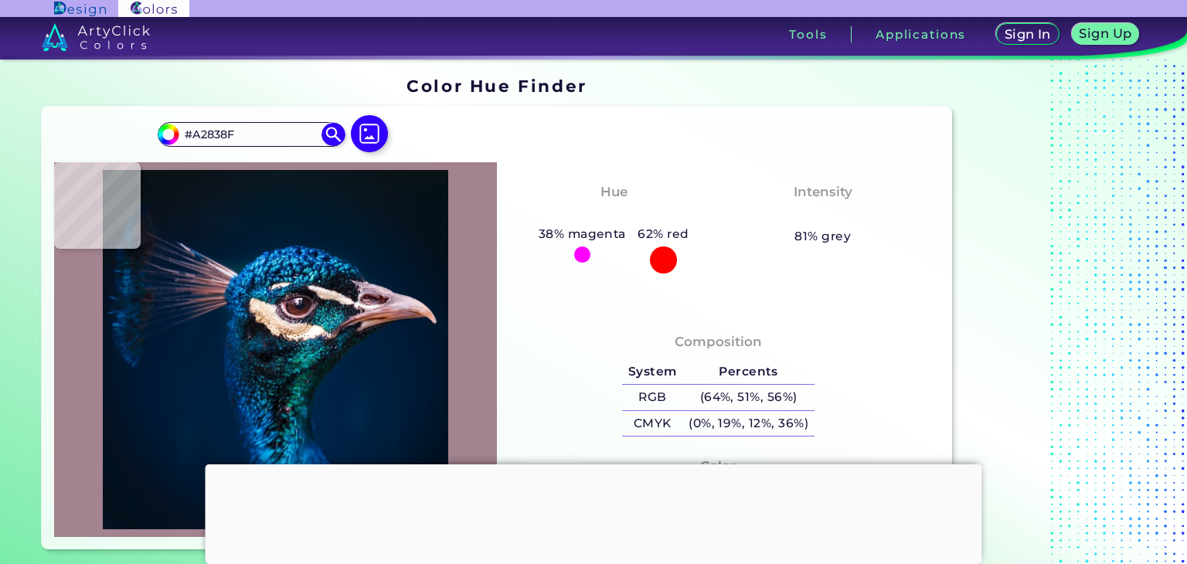
type input "#ae878f"
type input "#AE878F"
type input "#c08f96"
type input "#C08F96"
type input "#a4777b"
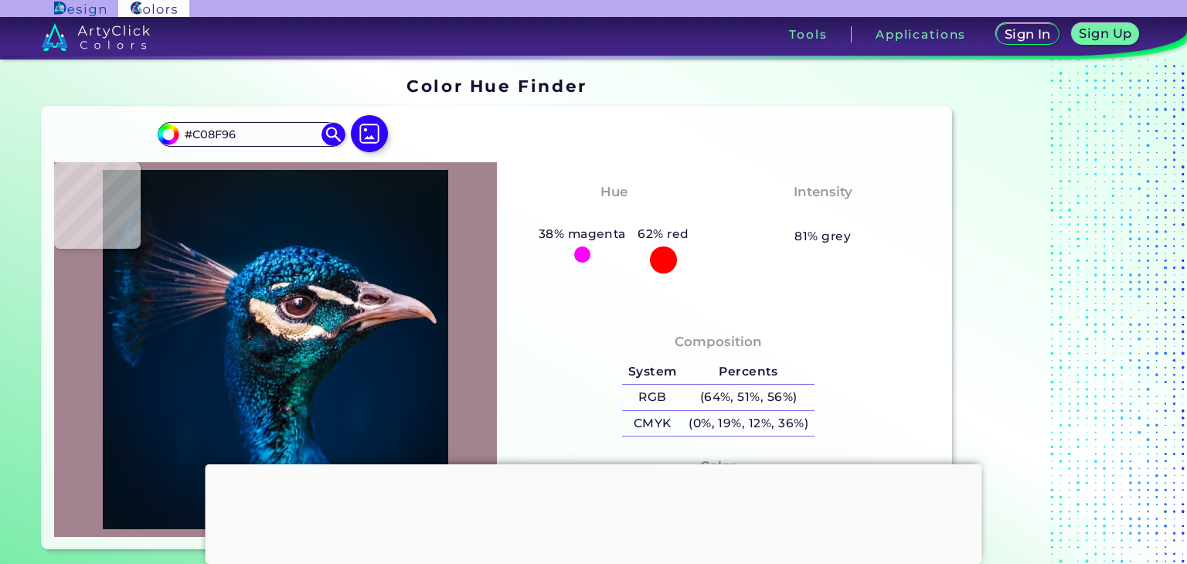
type input "#A4777B"
type input "#7d4c4f"
type input "#7D4C4F"
type input "#5f3b4d"
type input "#5F3B4D"
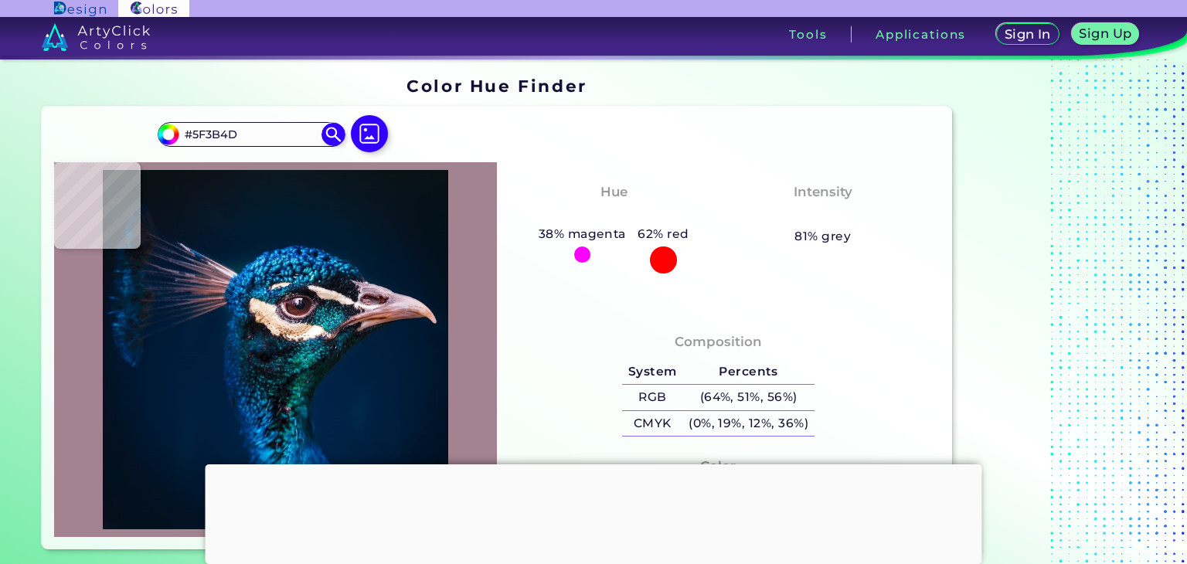
type input "#614c5d"
type input "#614C5D"
type input "#5f4f61"
type input "#5F4F61"
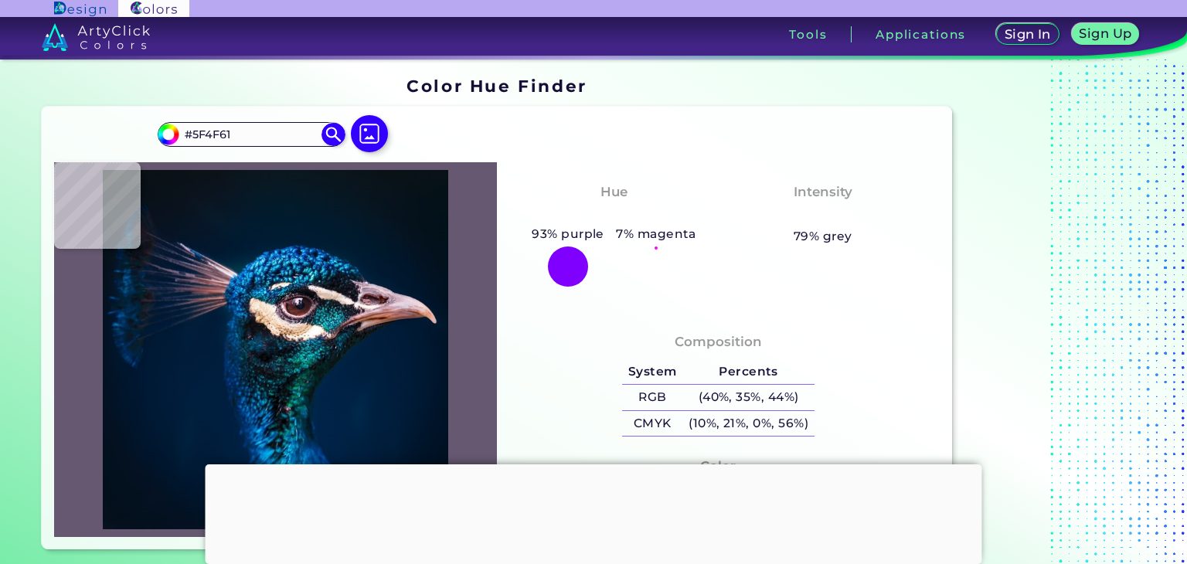
type input "#655870"
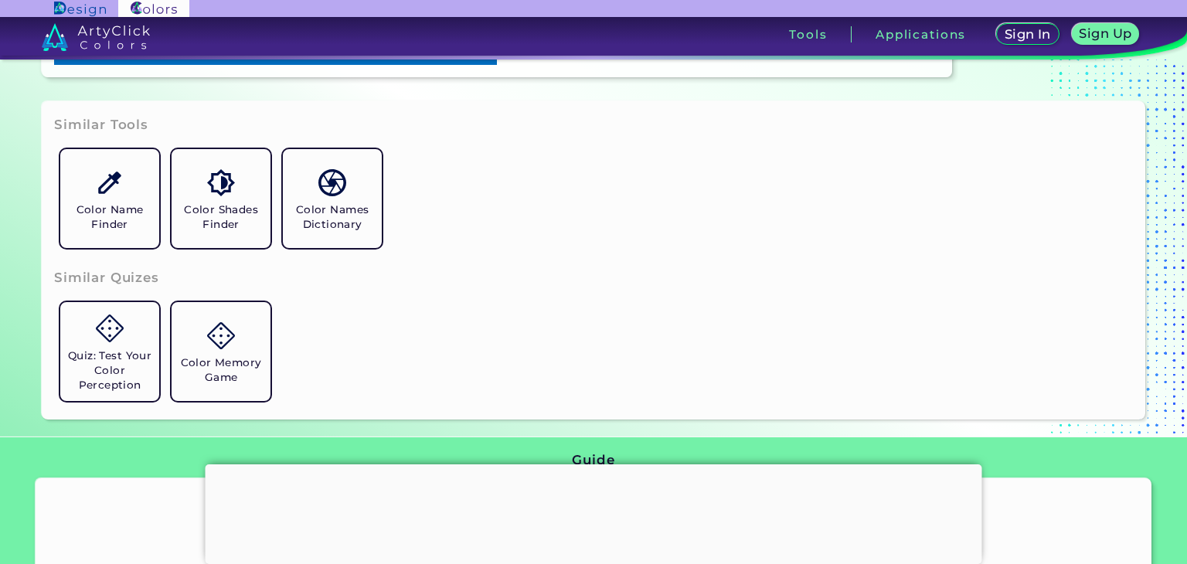
scroll to position [472, 0]
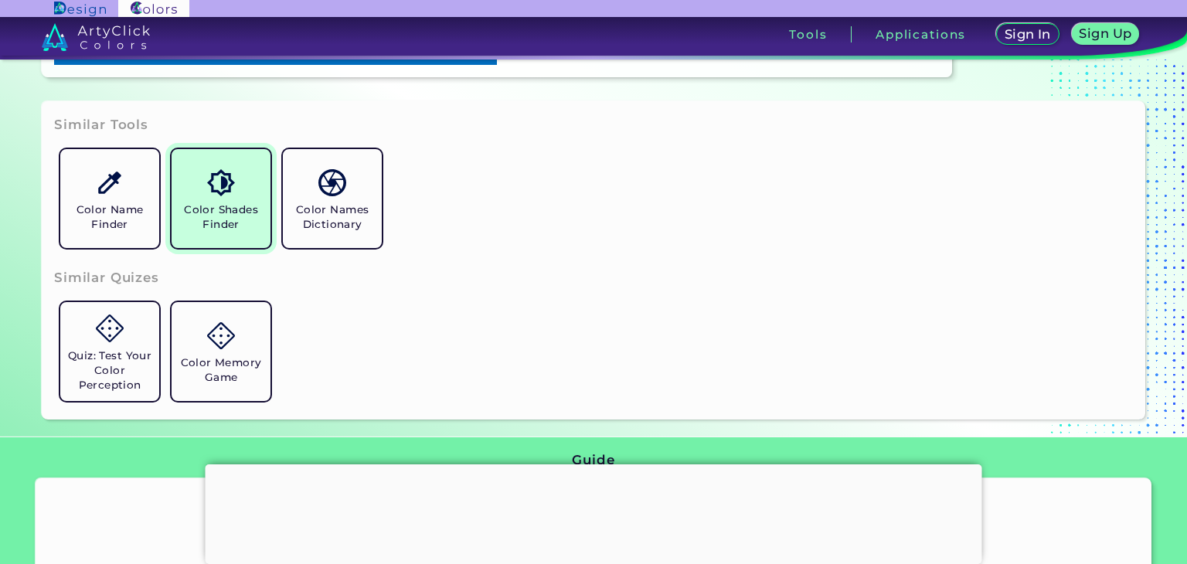
click at [237, 198] on link "Color Shades Finder" at bounding box center [220, 198] width 111 height 111
